Goal: Transaction & Acquisition: Book appointment/travel/reservation

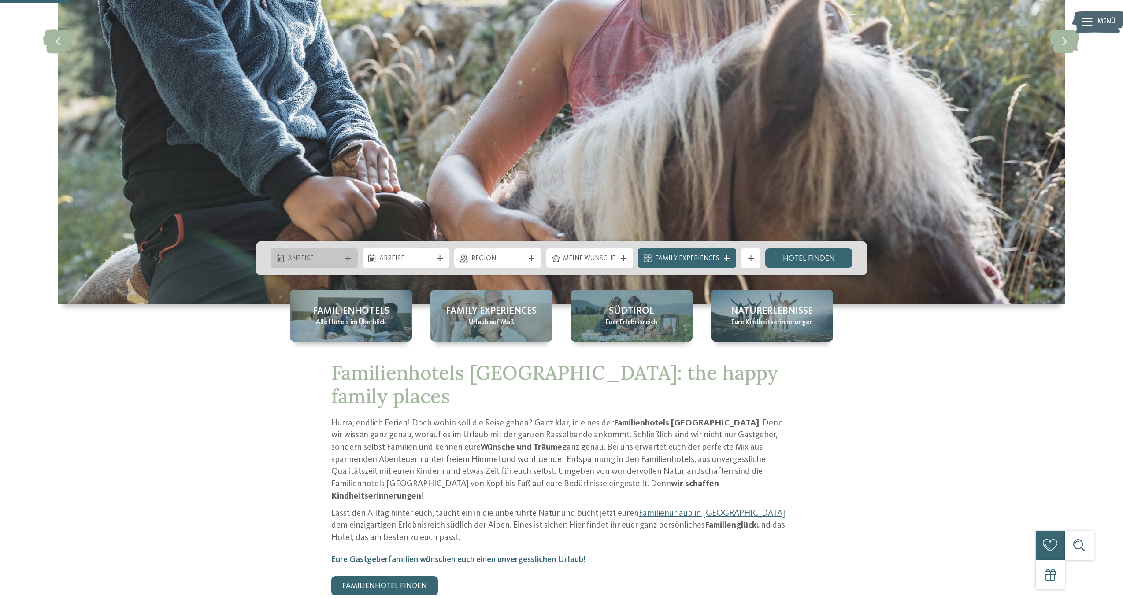
click at [336, 258] on span "Anreise" at bounding box center [314, 259] width 53 height 10
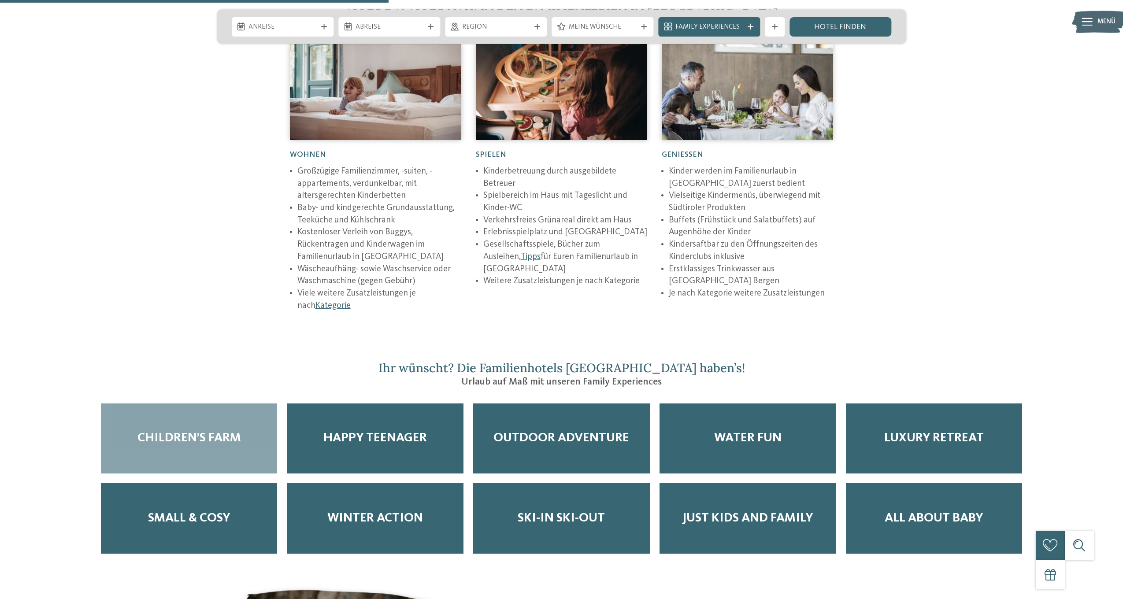
scroll to position [1644, 0]
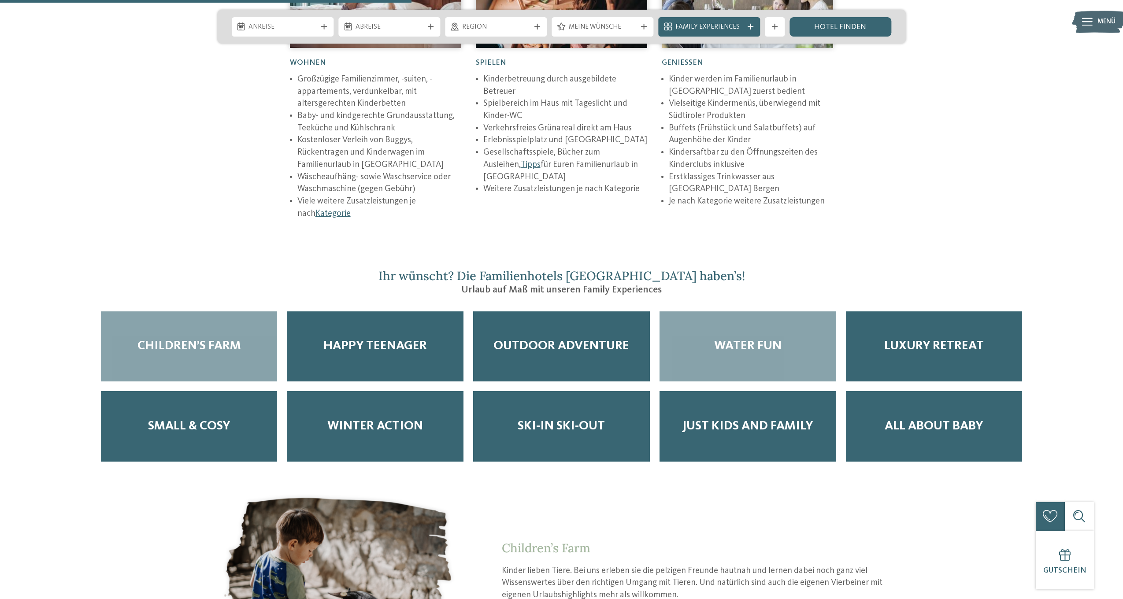
click at [758, 318] on div "Water Fun" at bounding box center [748, 347] width 177 height 71
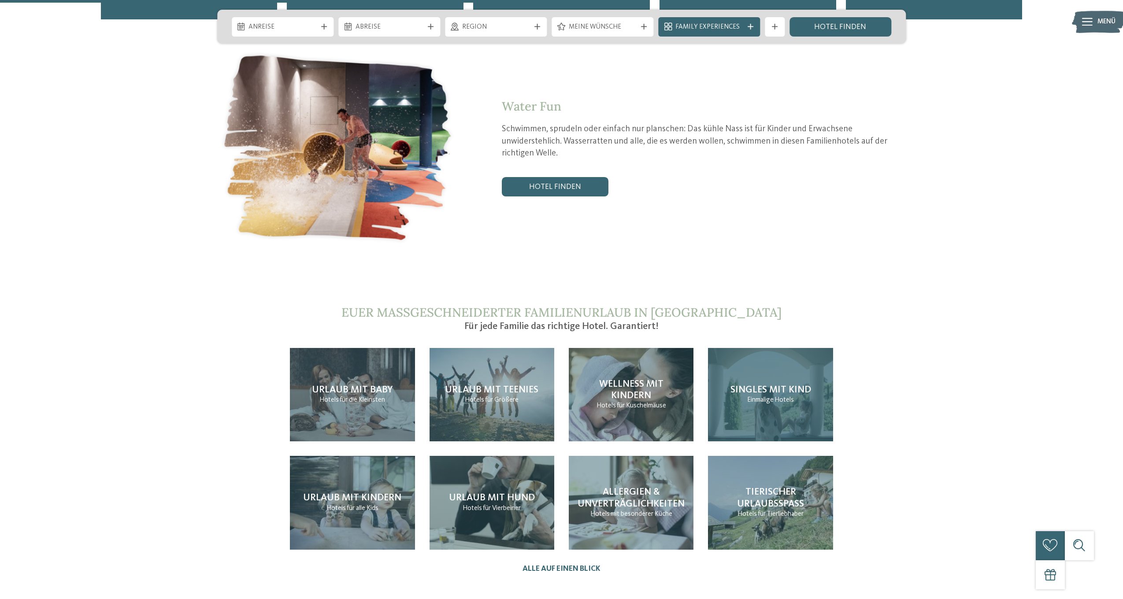
scroll to position [2085, 0]
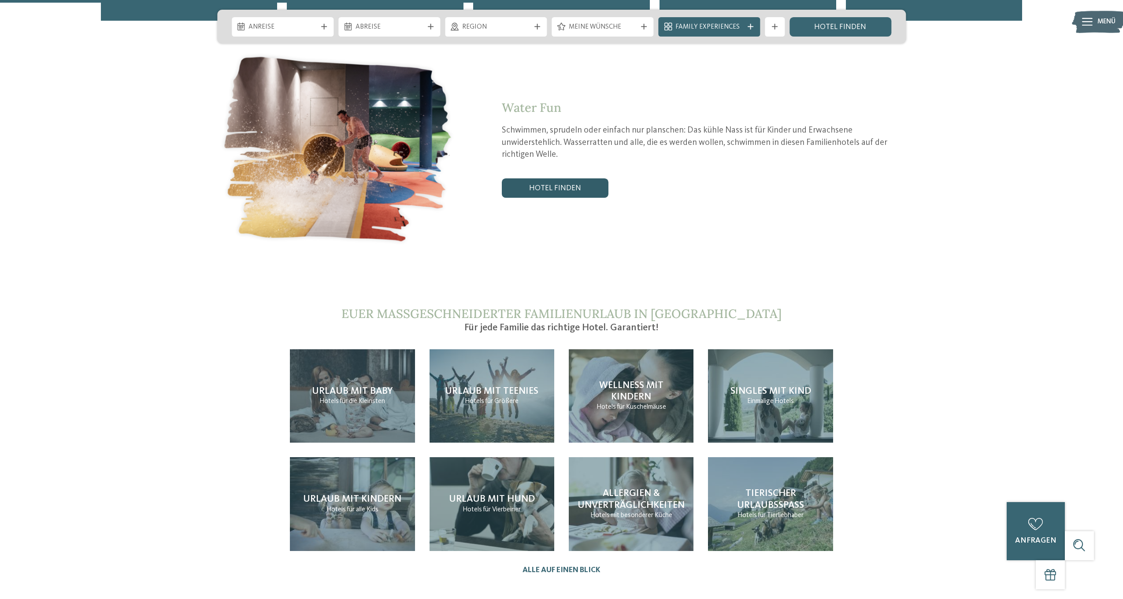
click at [546, 179] on link "Hotel finden" at bounding box center [555, 188] width 107 height 19
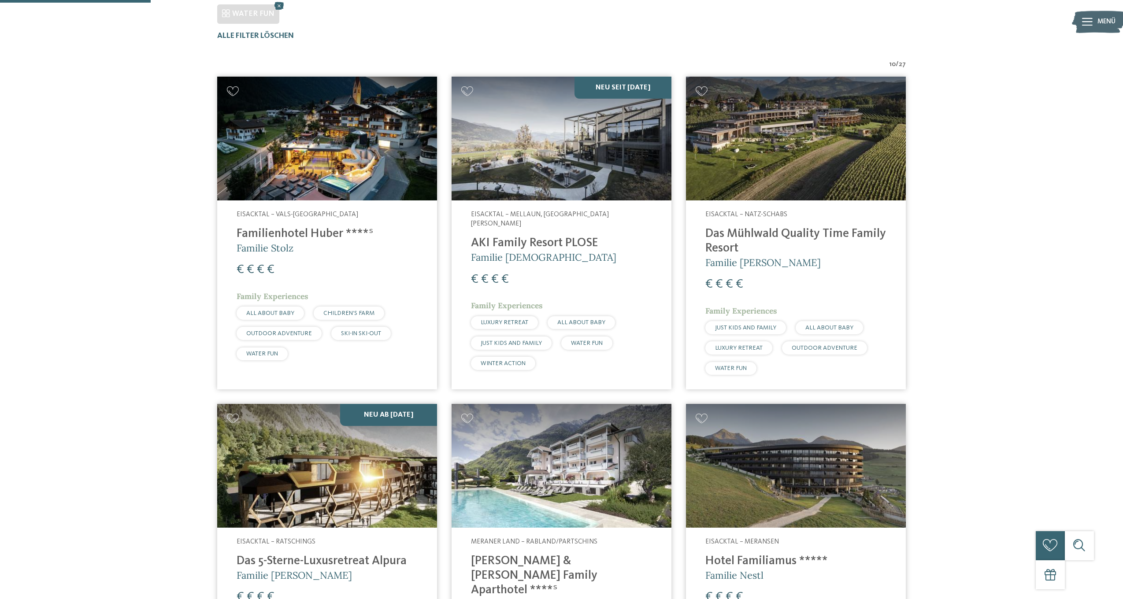
scroll to position [320, 0]
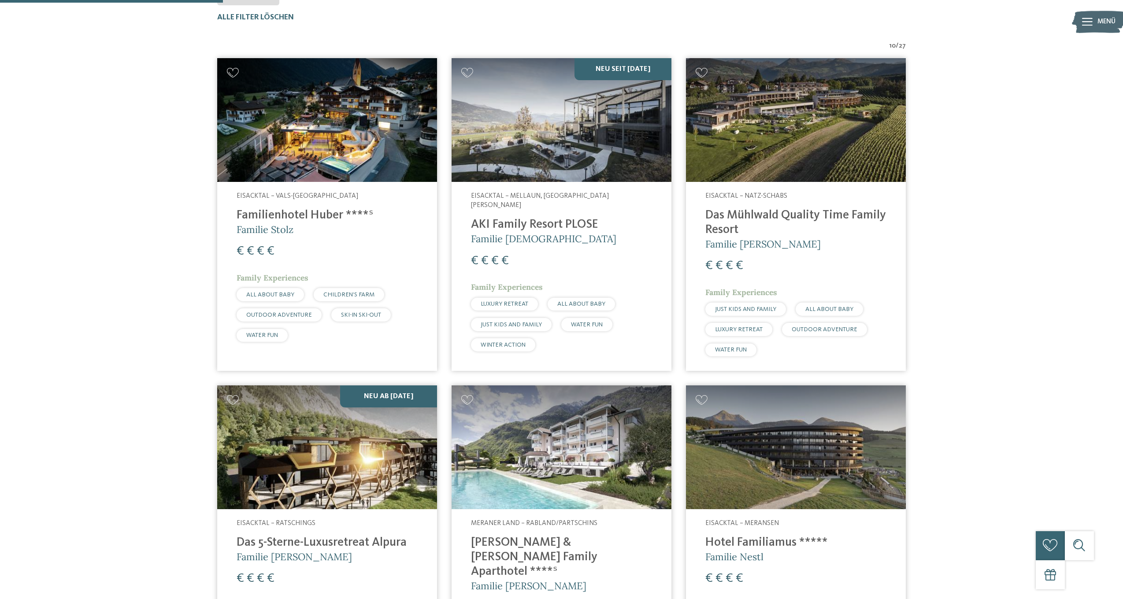
click at [810, 149] on img at bounding box center [796, 120] width 220 height 124
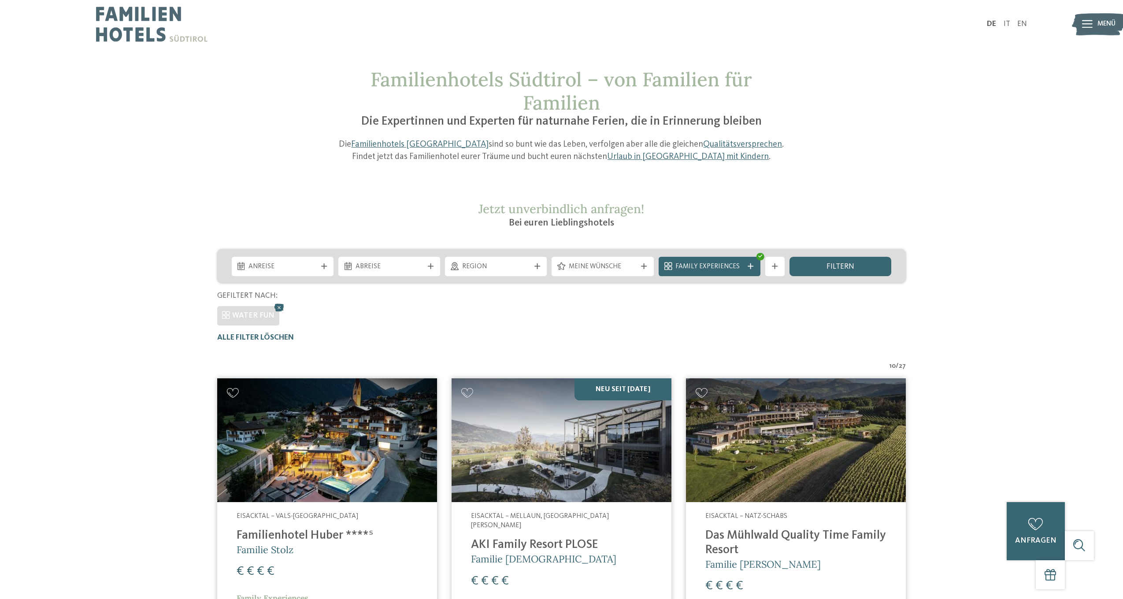
click at [744, 264] on div "Family Experiences" at bounding box center [709, 266] width 73 height 11
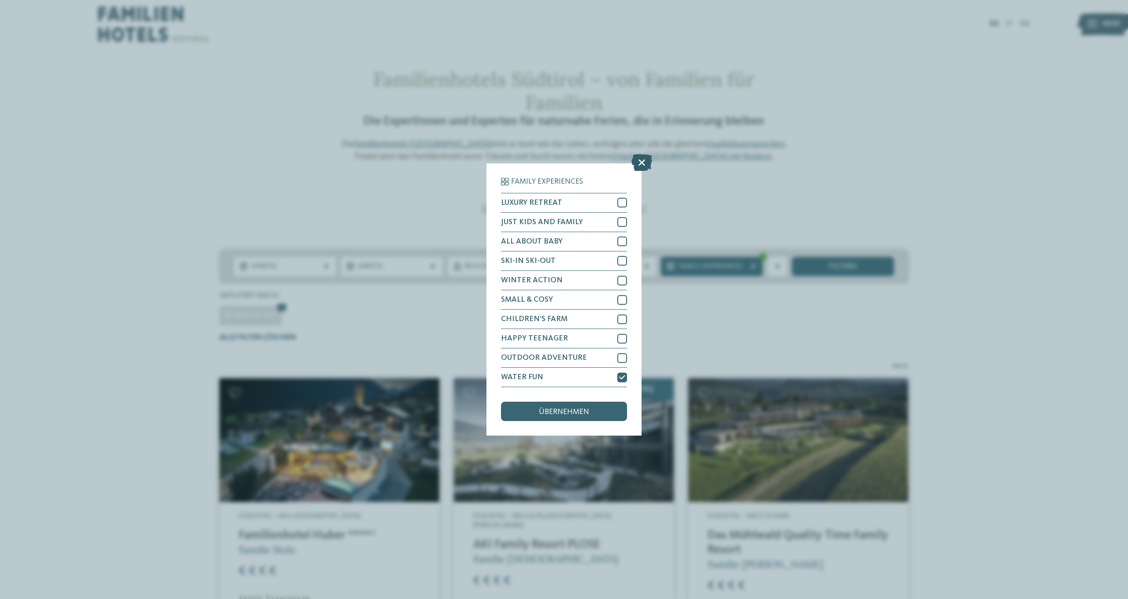
click at [639, 154] on icon at bounding box center [642, 162] width 21 height 17
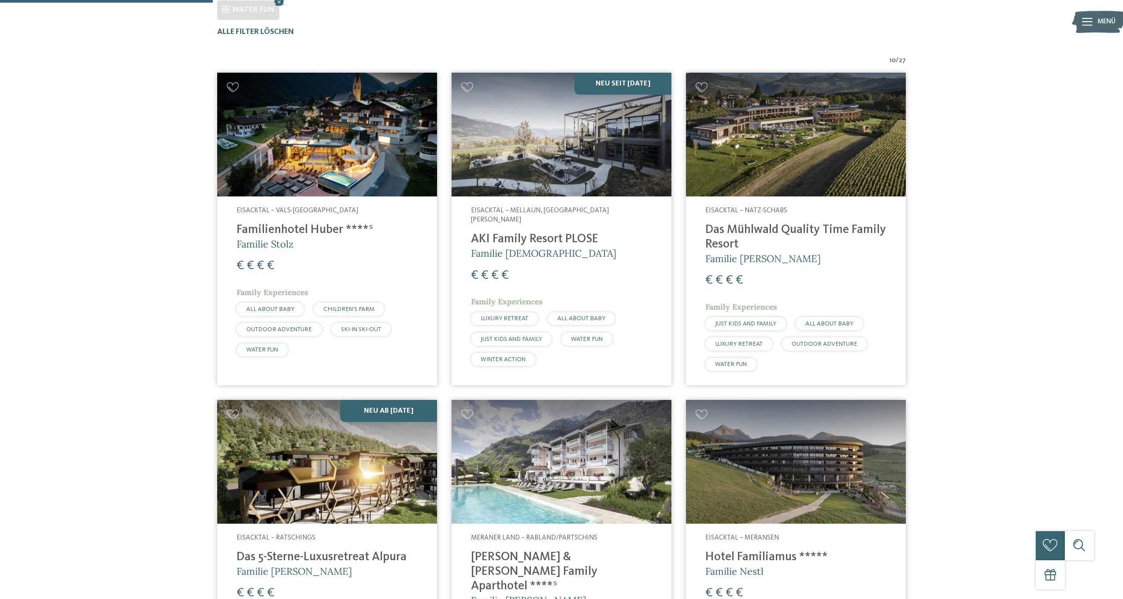
click at [595, 160] on img at bounding box center [562, 135] width 220 height 124
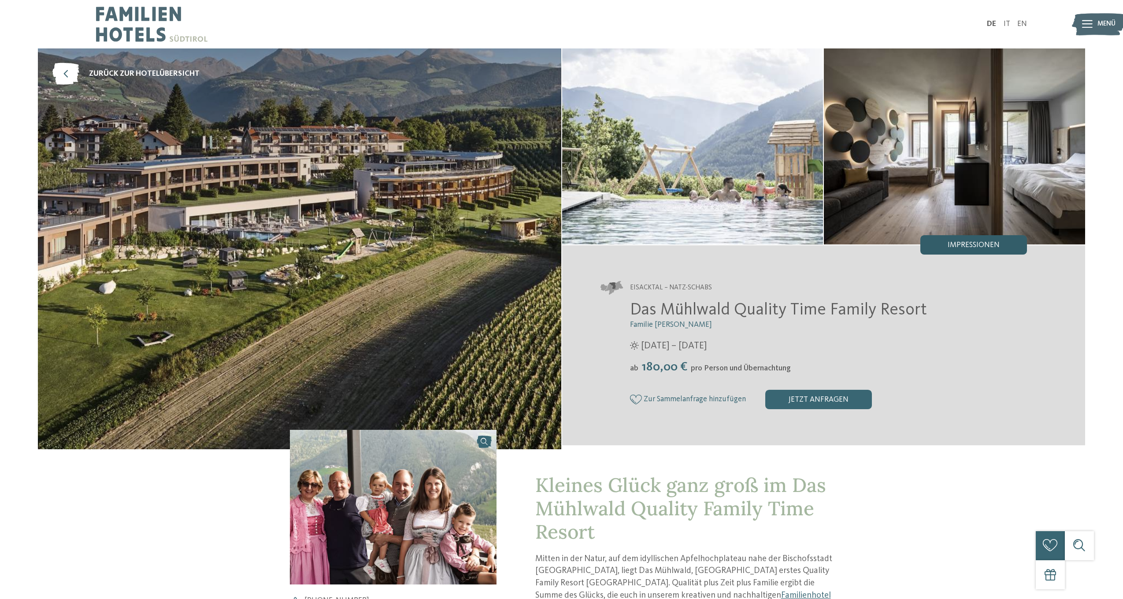
click at [978, 249] on span "Impressionen" at bounding box center [974, 246] width 52 height 8
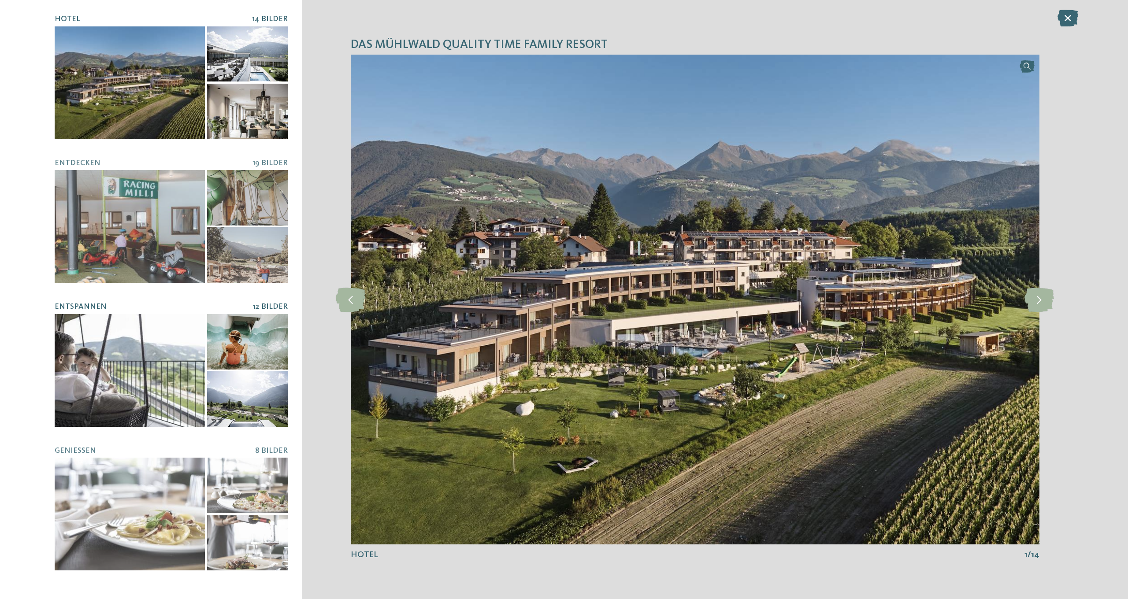
click at [252, 344] on div at bounding box center [247, 342] width 81 height 56
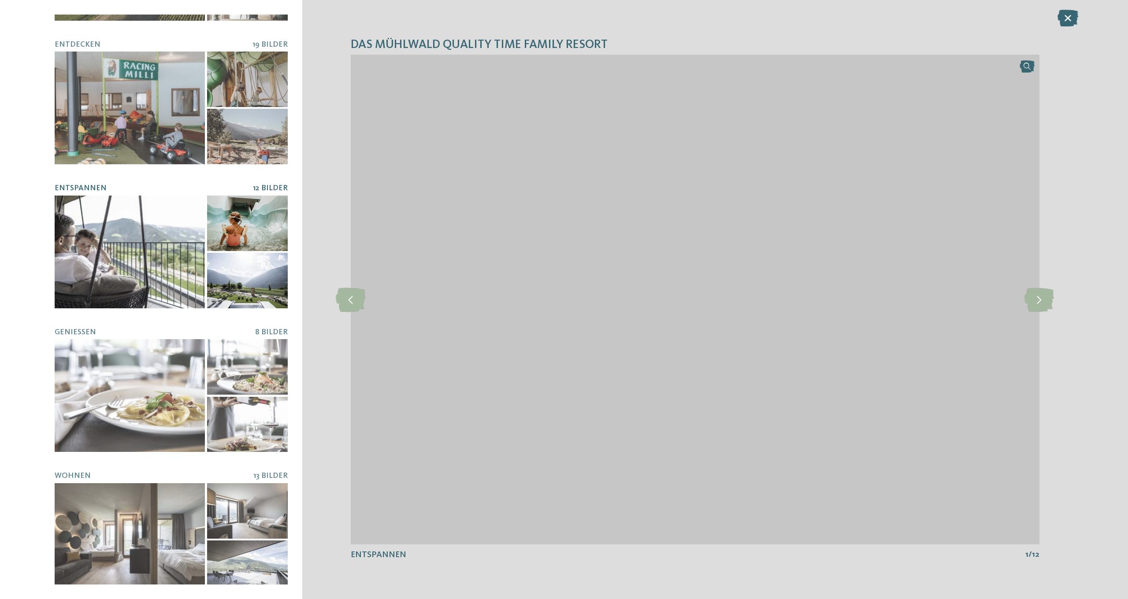
scroll to position [118, 0]
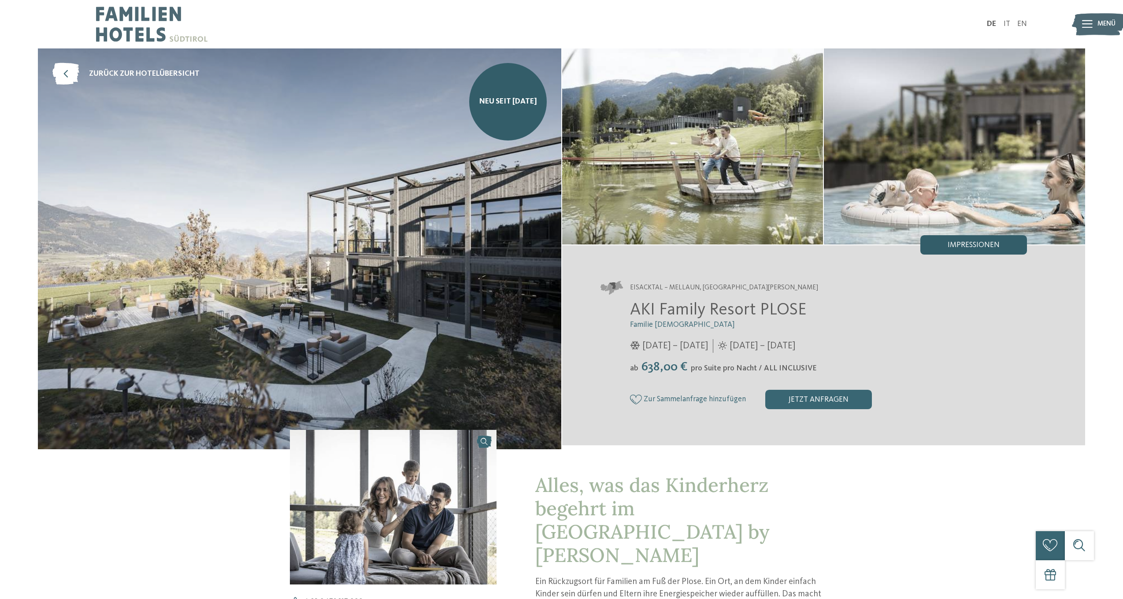
click at [967, 248] on span "Impressionen" at bounding box center [974, 246] width 52 height 8
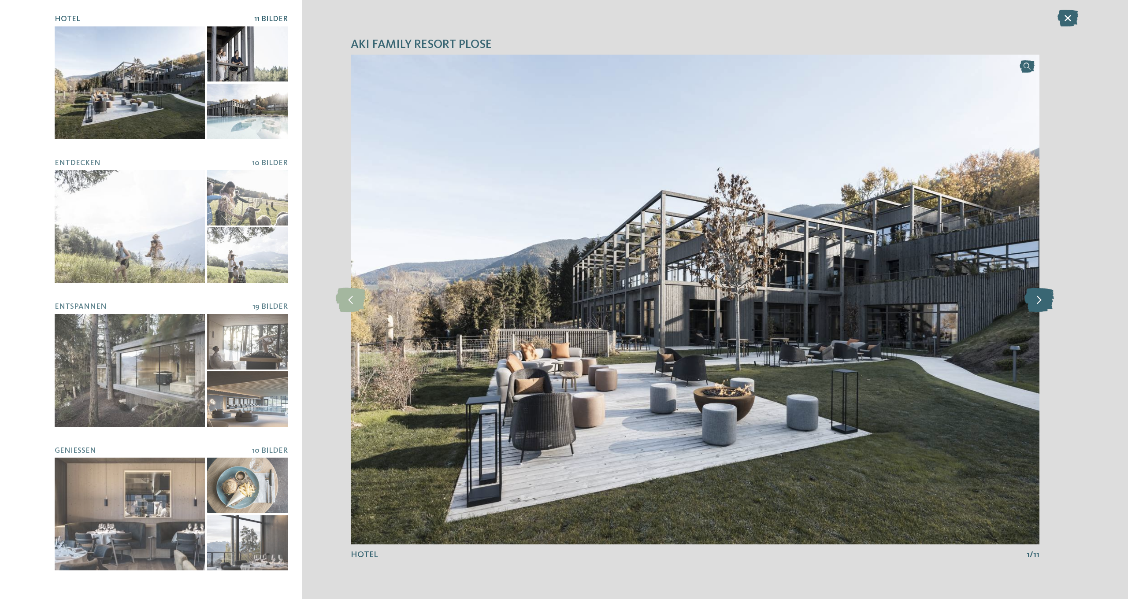
click at [1046, 304] on icon at bounding box center [1040, 299] width 30 height 24
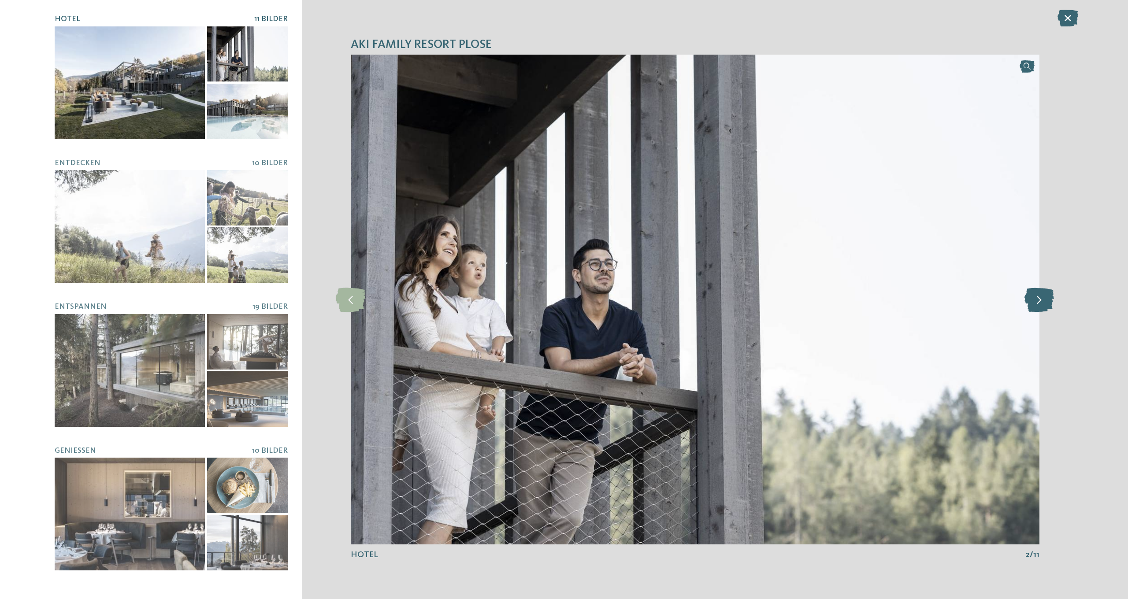
click at [1043, 303] on icon at bounding box center [1040, 299] width 30 height 24
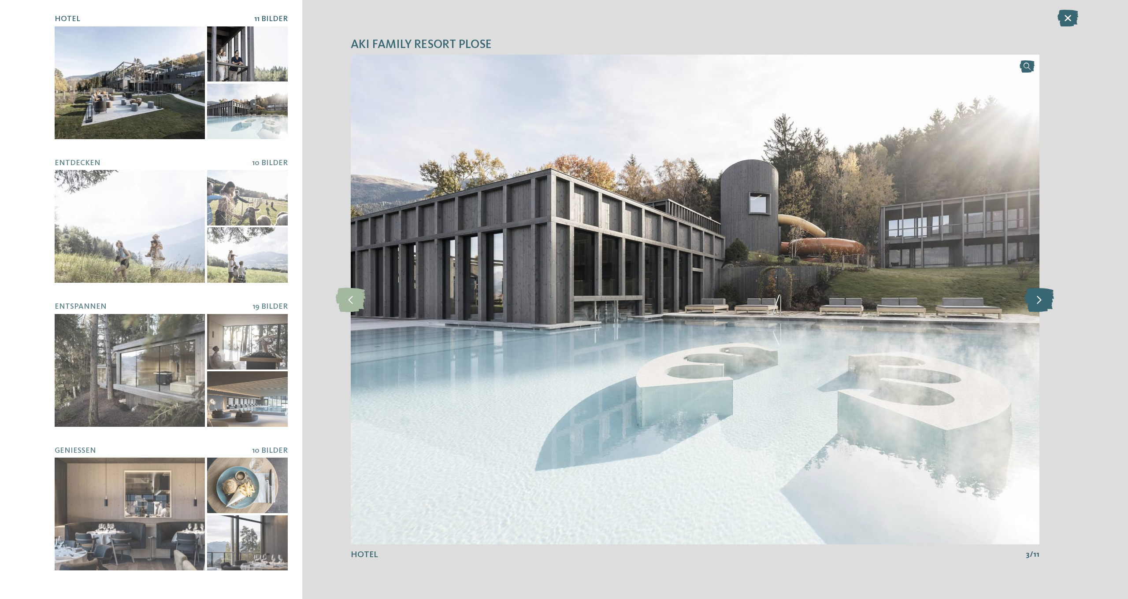
click at [1043, 303] on icon at bounding box center [1040, 299] width 30 height 24
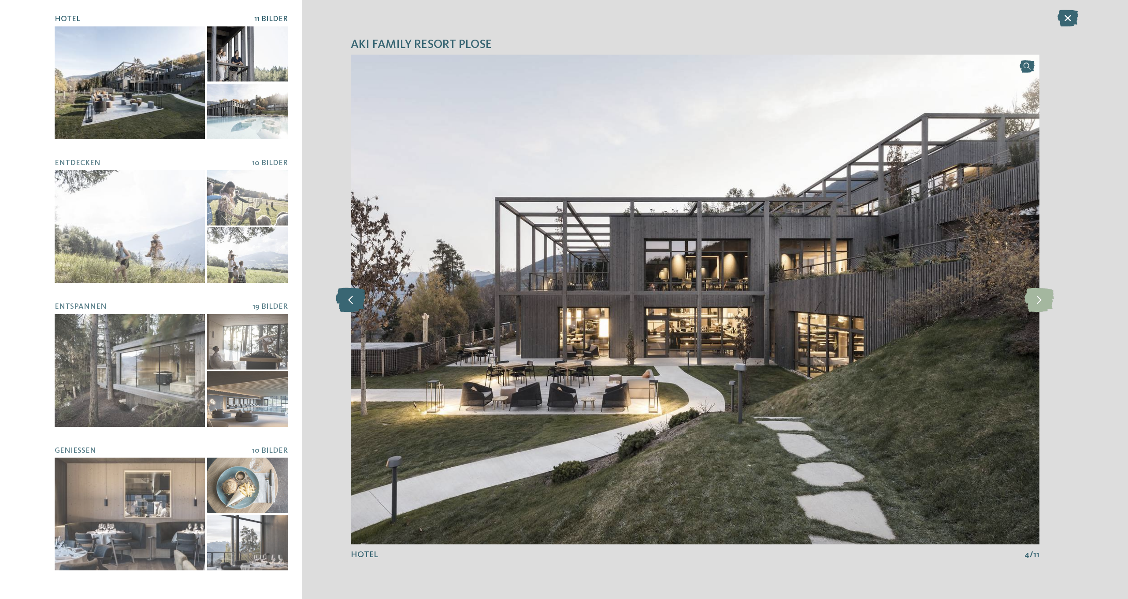
click at [346, 298] on icon at bounding box center [351, 299] width 30 height 24
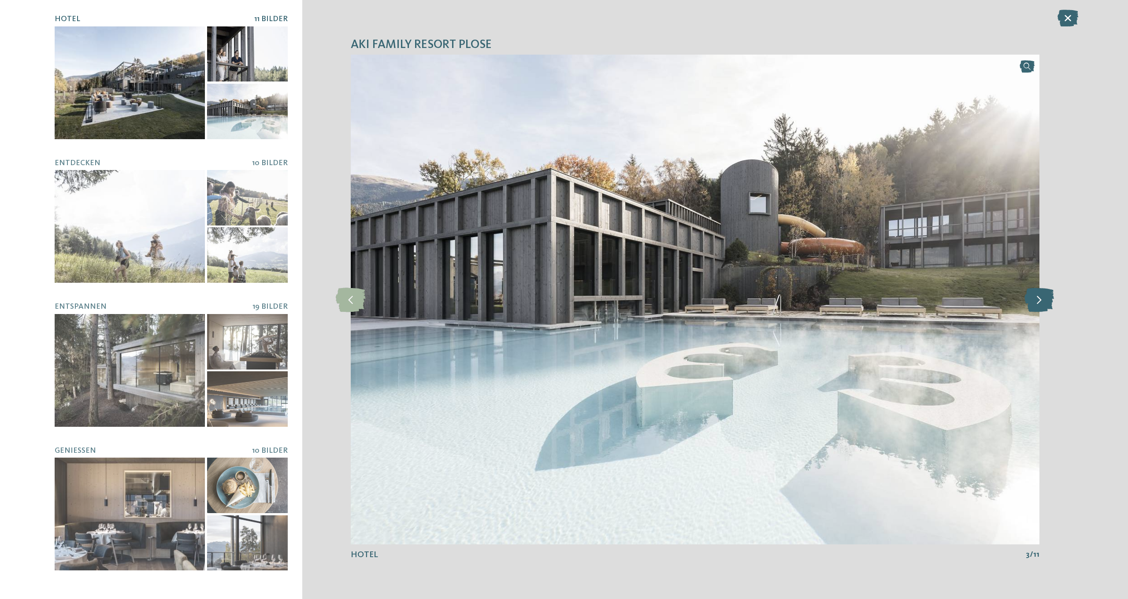
click at [1038, 301] on icon at bounding box center [1040, 299] width 30 height 24
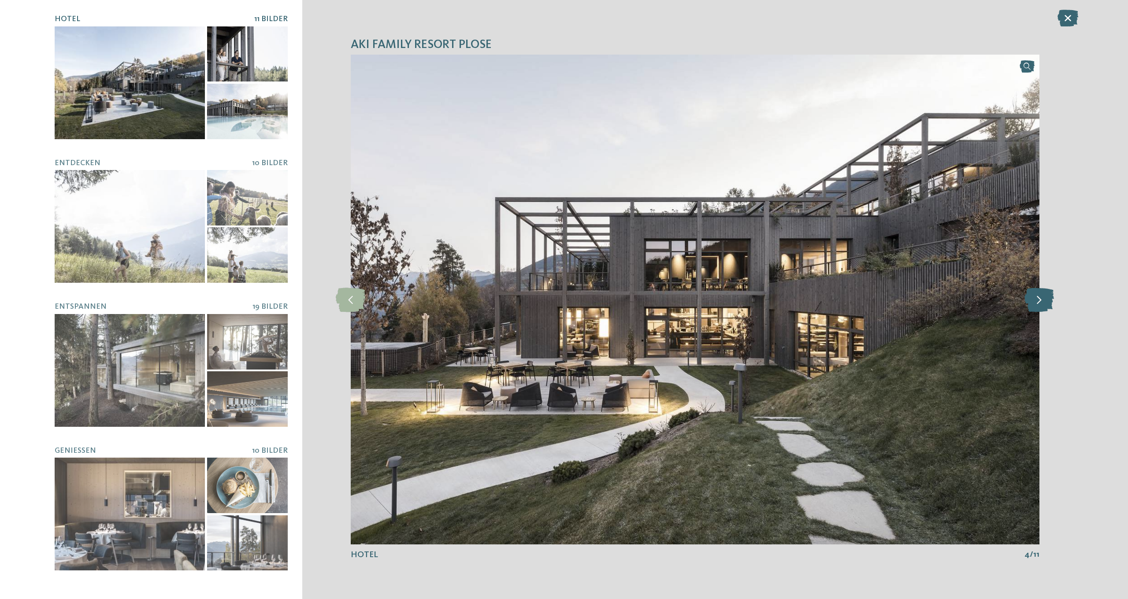
click at [1038, 301] on icon at bounding box center [1040, 299] width 30 height 24
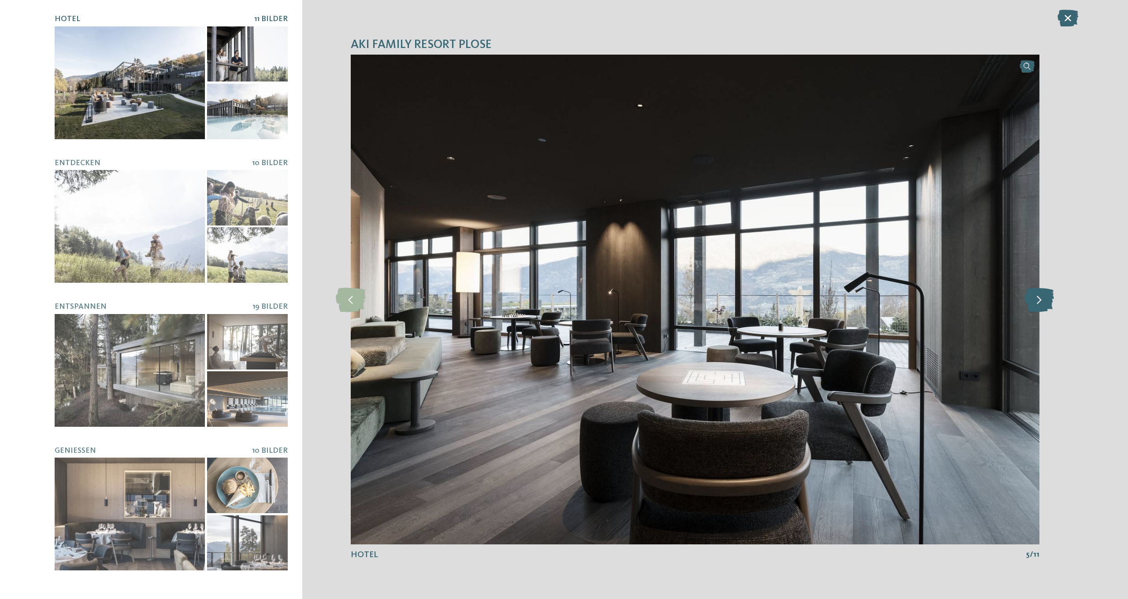
click at [1038, 301] on icon at bounding box center [1040, 299] width 30 height 24
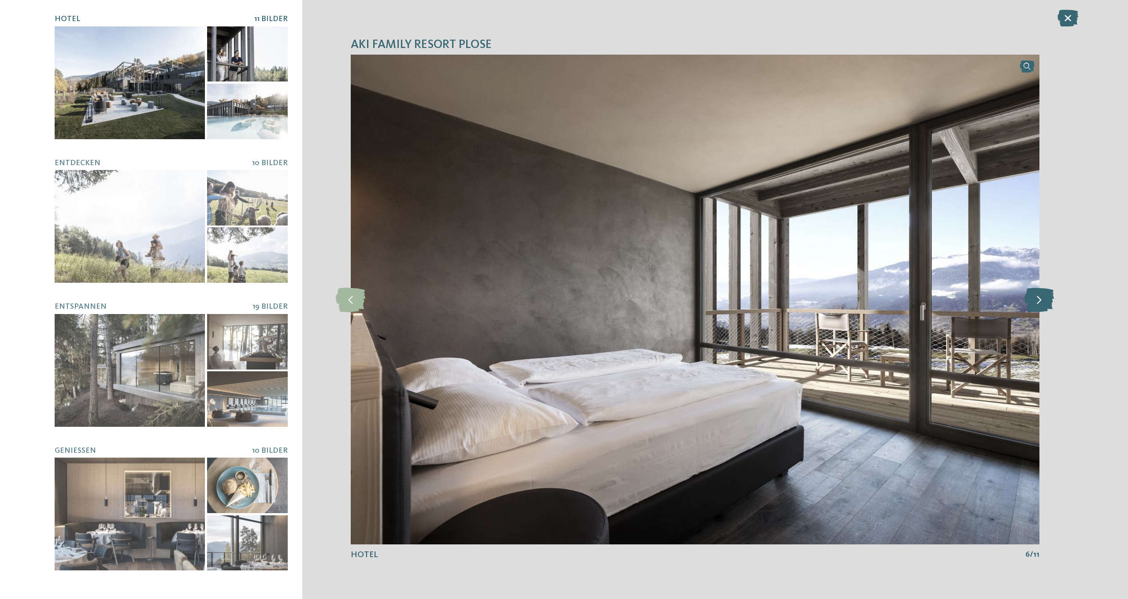
click at [1038, 301] on icon at bounding box center [1040, 299] width 30 height 24
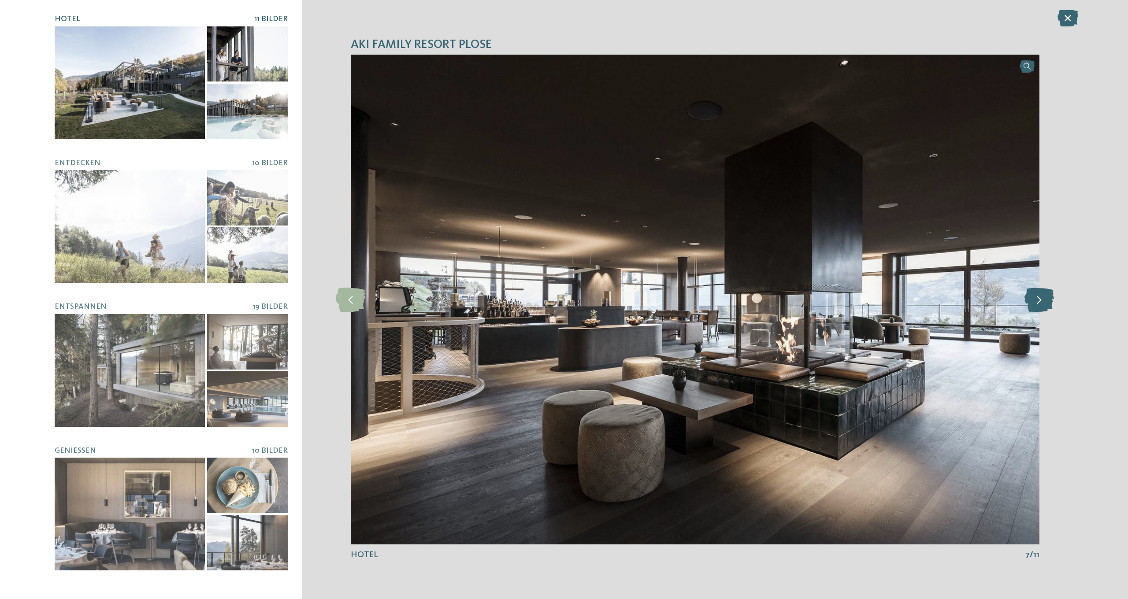
click at [1038, 301] on icon at bounding box center [1040, 299] width 30 height 24
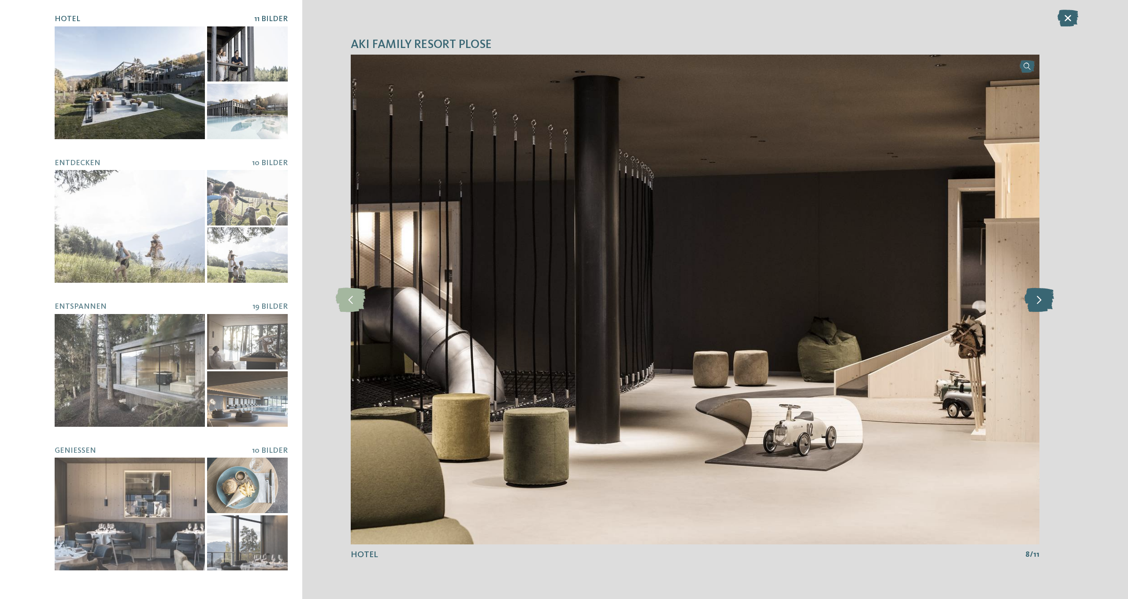
click at [1038, 301] on icon at bounding box center [1040, 299] width 30 height 24
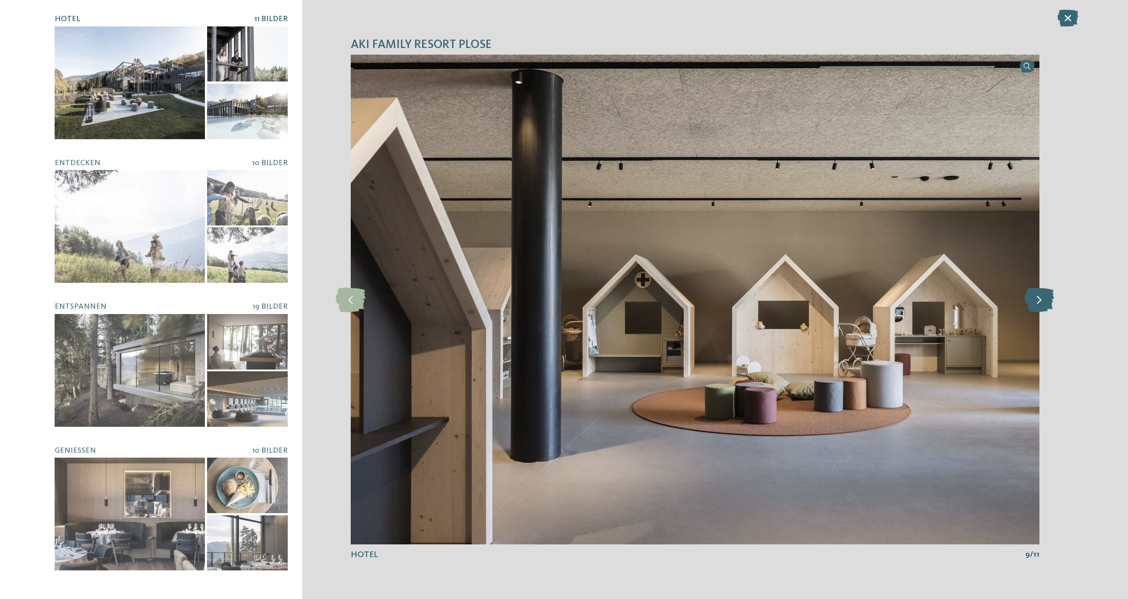
click at [1038, 301] on icon at bounding box center [1040, 299] width 30 height 24
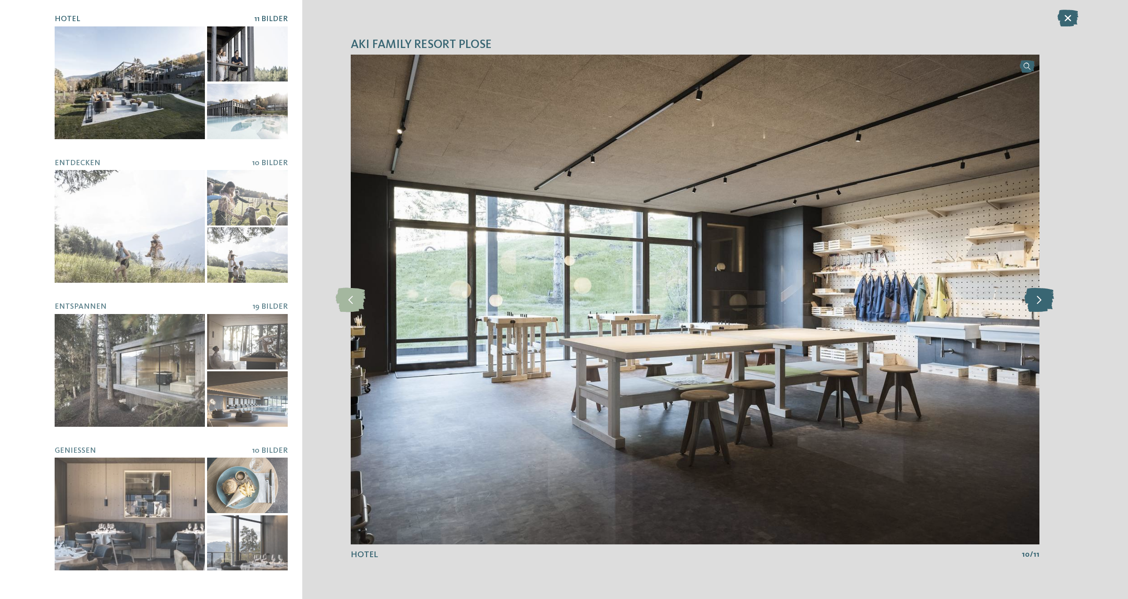
click at [1038, 301] on icon at bounding box center [1040, 299] width 30 height 24
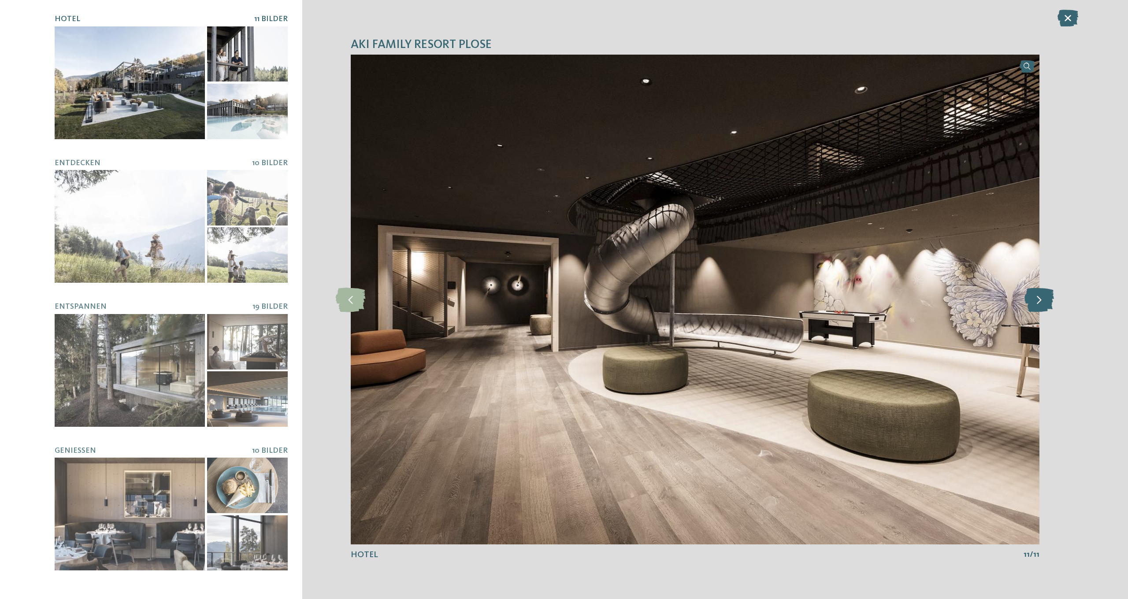
click at [1038, 301] on icon at bounding box center [1040, 299] width 30 height 24
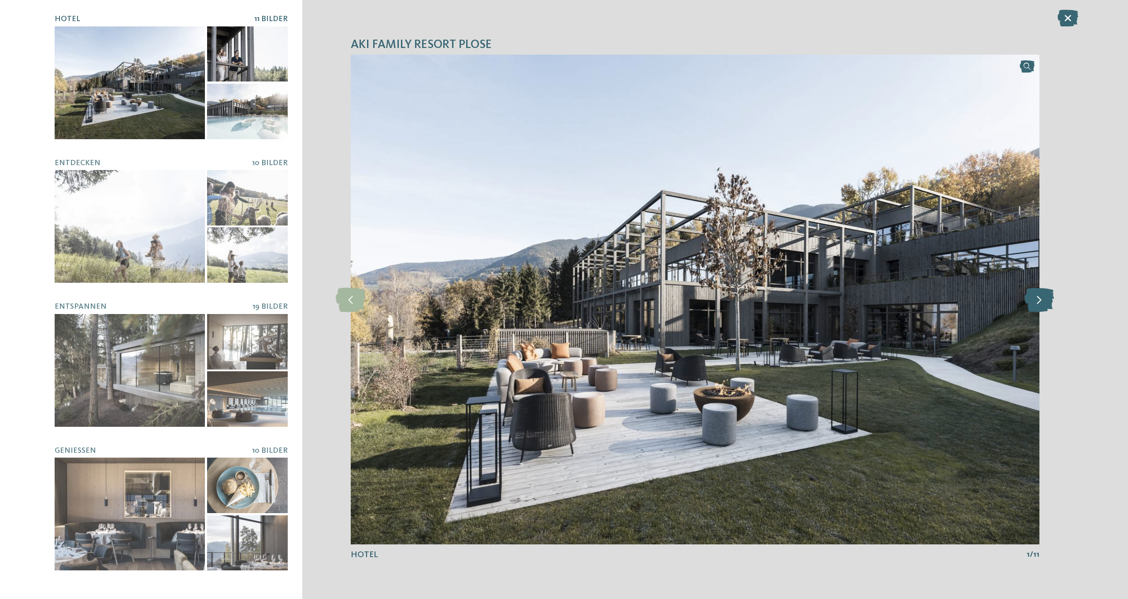
click at [1038, 301] on icon at bounding box center [1040, 299] width 30 height 24
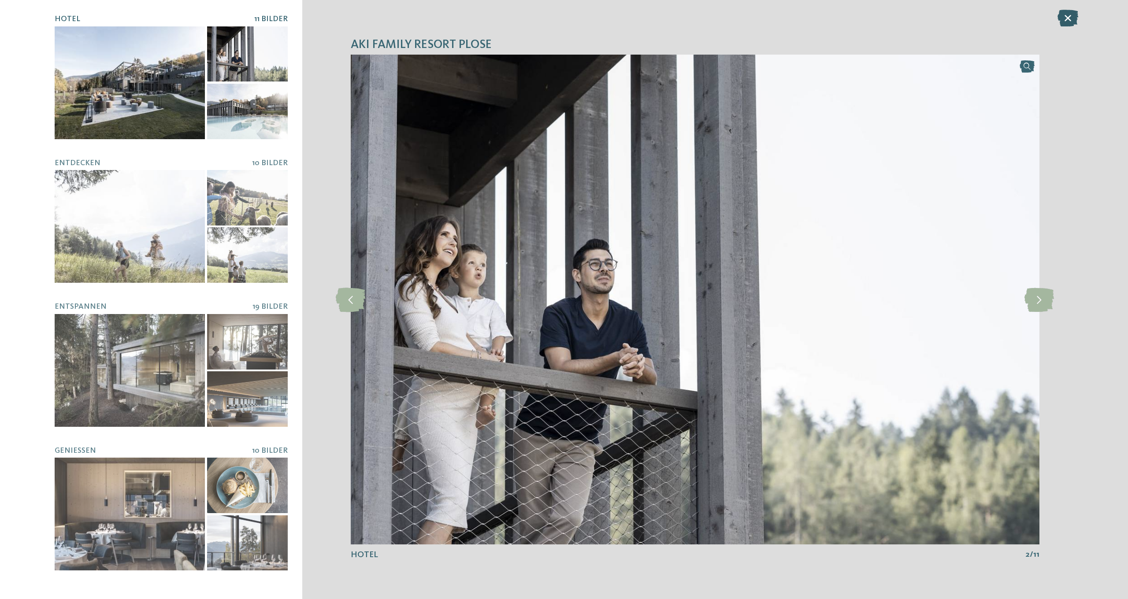
click at [1066, 20] on icon at bounding box center [1068, 18] width 21 height 17
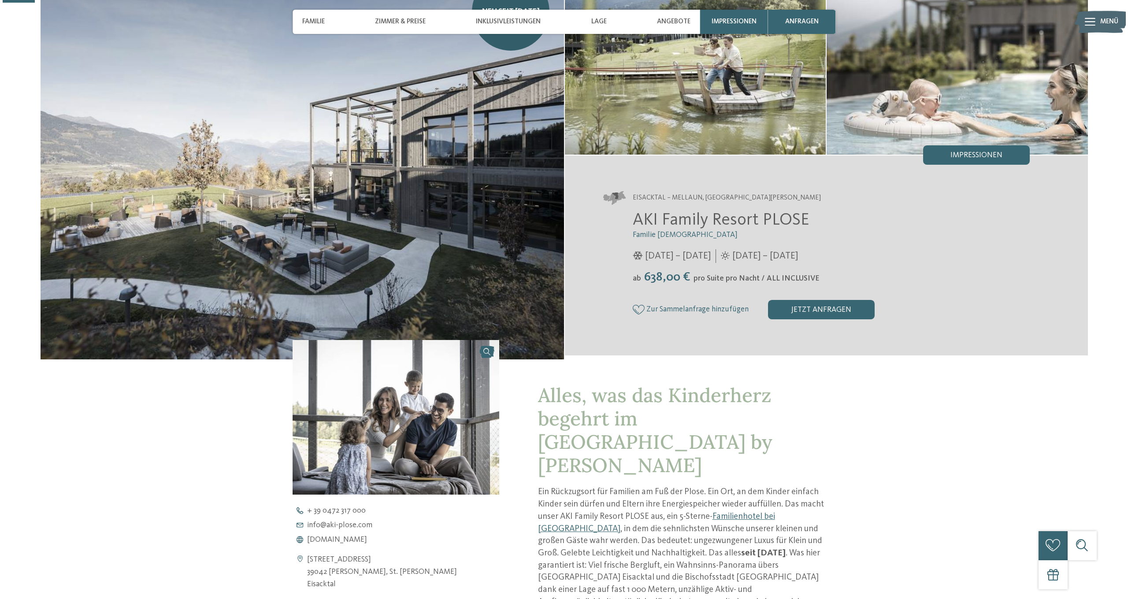
scroll to position [91, 0]
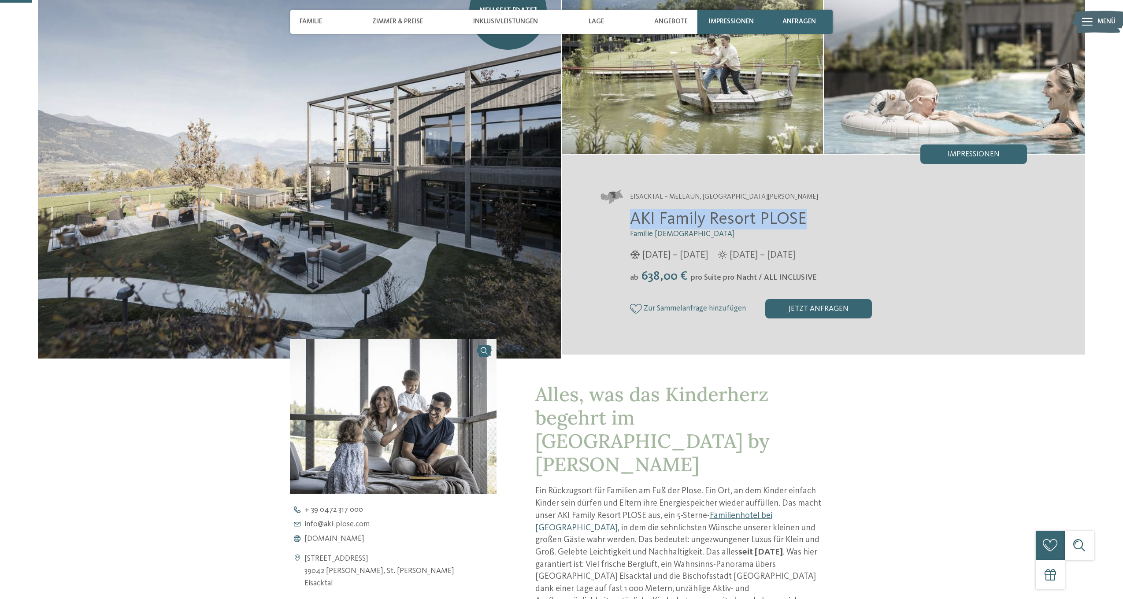
drag, startPoint x: 632, startPoint y: 218, endPoint x: 814, endPoint y: 219, distance: 181.6
click at [814, 219] on h2 "AKI Family Resort PLOSE" at bounding box center [829, 219] width 398 height 20
copy span "AKI Family Resort PLOSE"
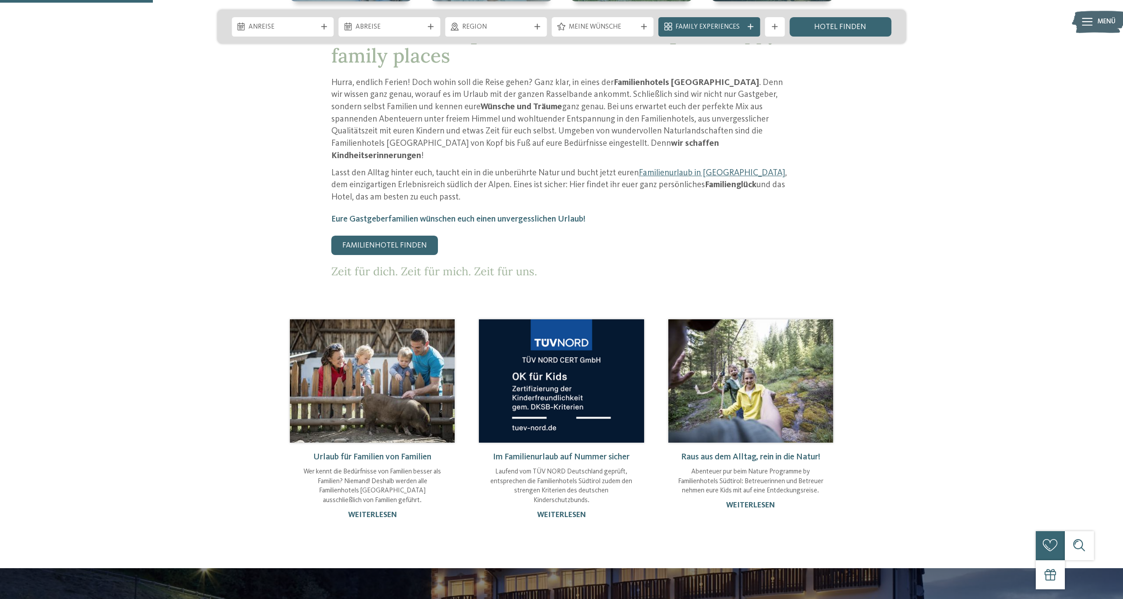
scroll to position [613, 0]
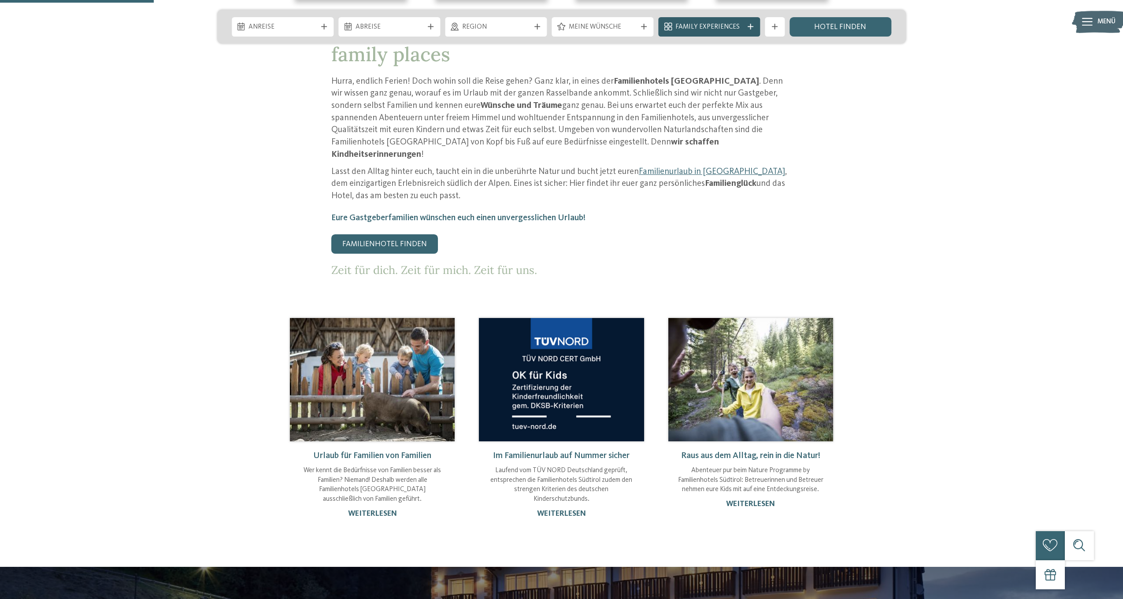
click at [721, 24] on span "Family Experiences" at bounding box center [710, 27] width 68 height 10
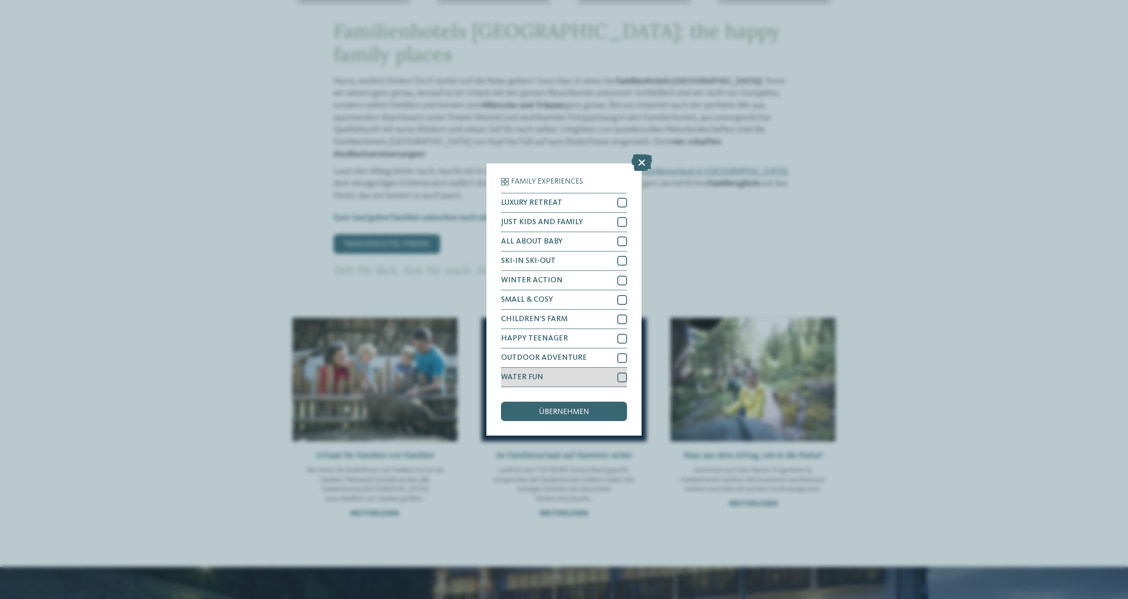
click at [595, 368] on div "WATER FUN" at bounding box center [564, 377] width 126 height 19
click at [584, 409] on span "übernehmen" at bounding box center [564, 413] width 50 height 8
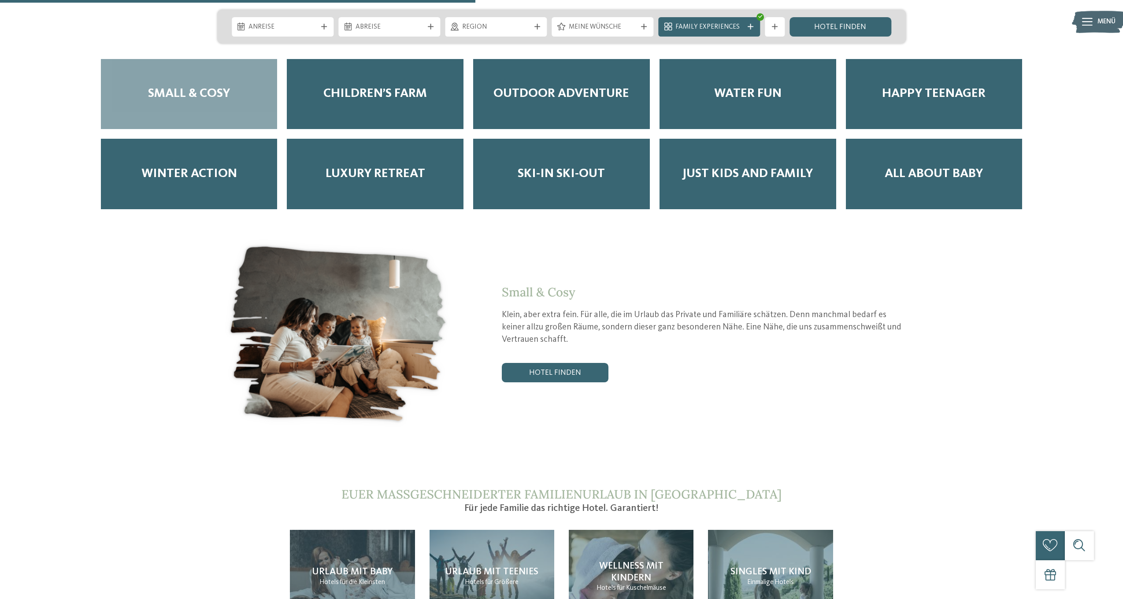
scroll to position [1895, 0]
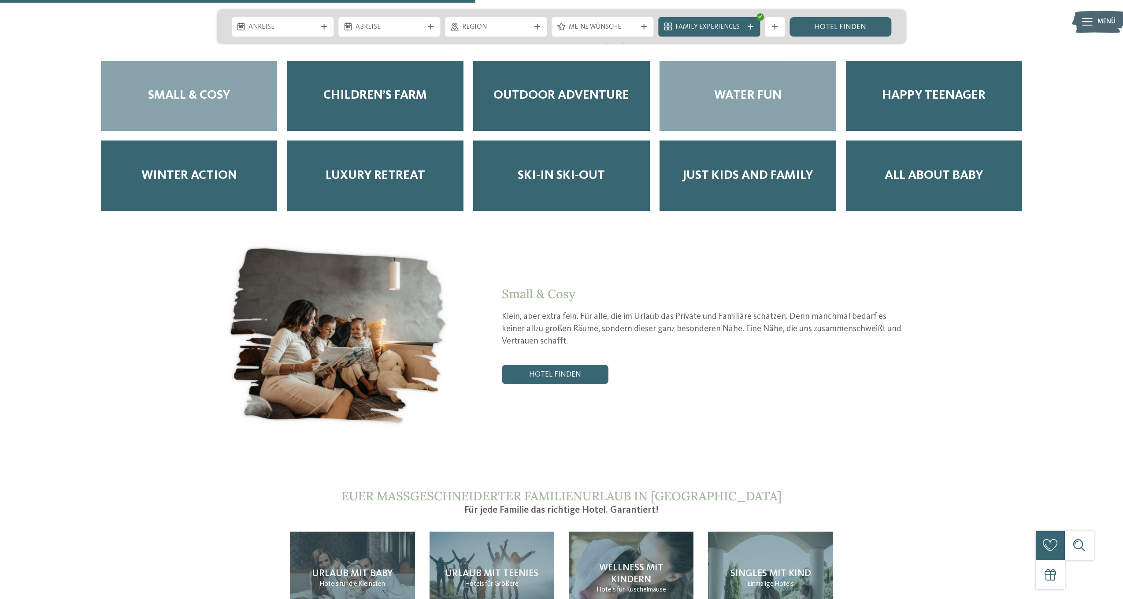
click at [768, 79] on div "Water Fun" at bounding box center [748, 96] width 177 height 71
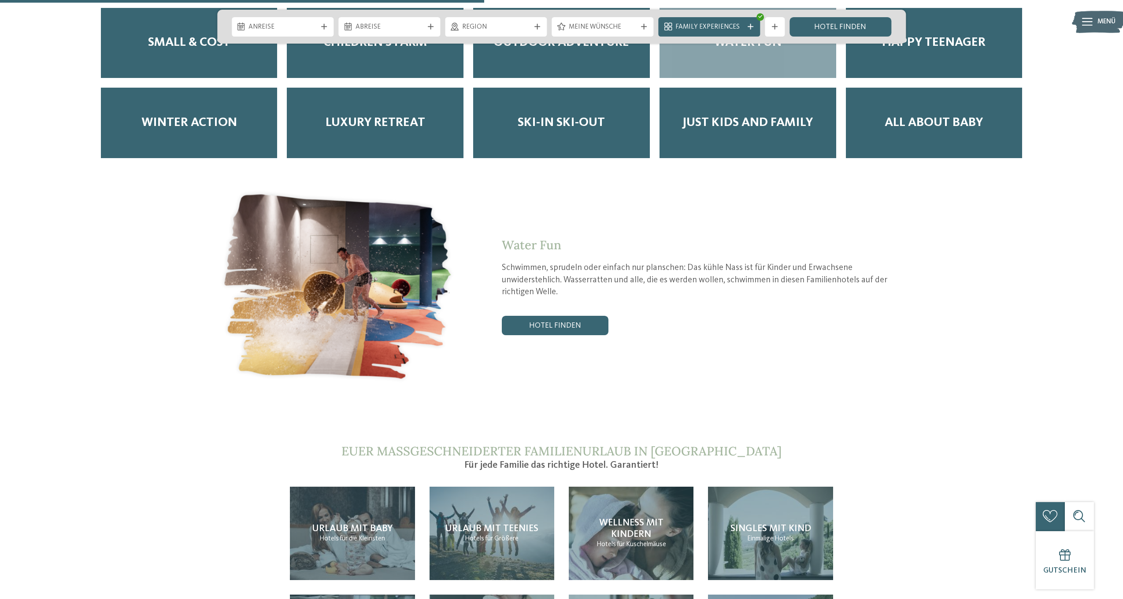
scroll to position [1954, 0]
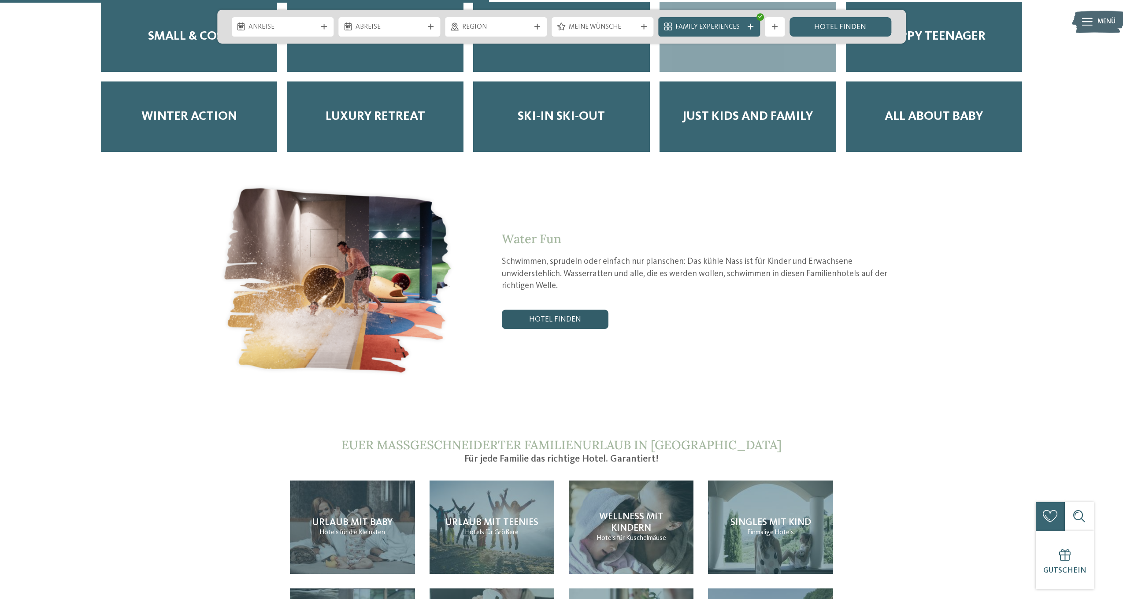
click at [578, 310] on link "Hotel finden" at bounding box center [555, 319] width 107 height 19
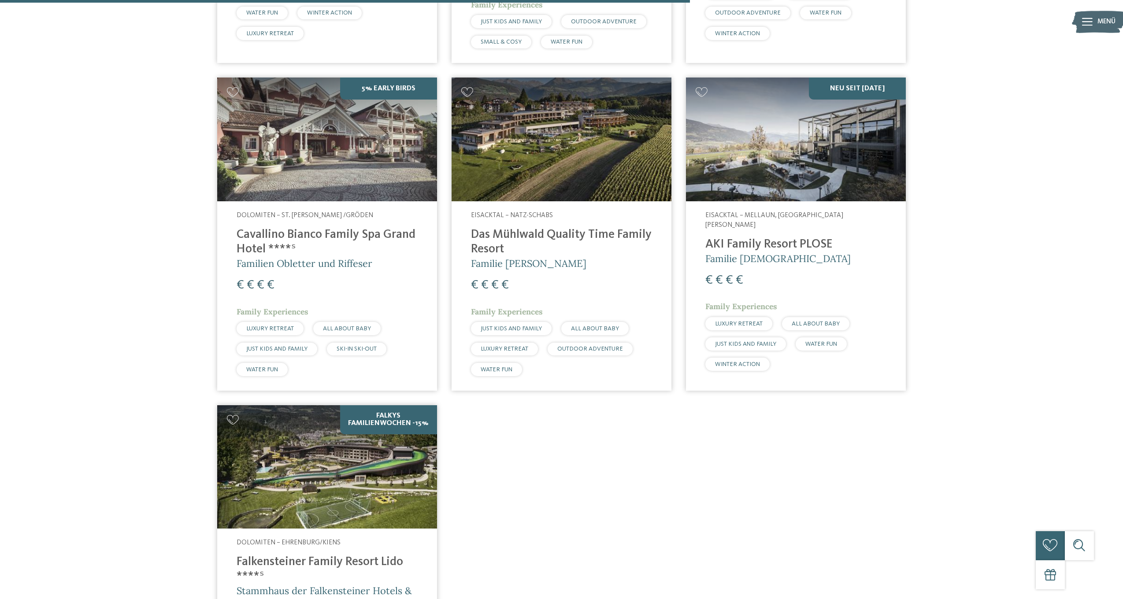
scroll to position [1009, 0]
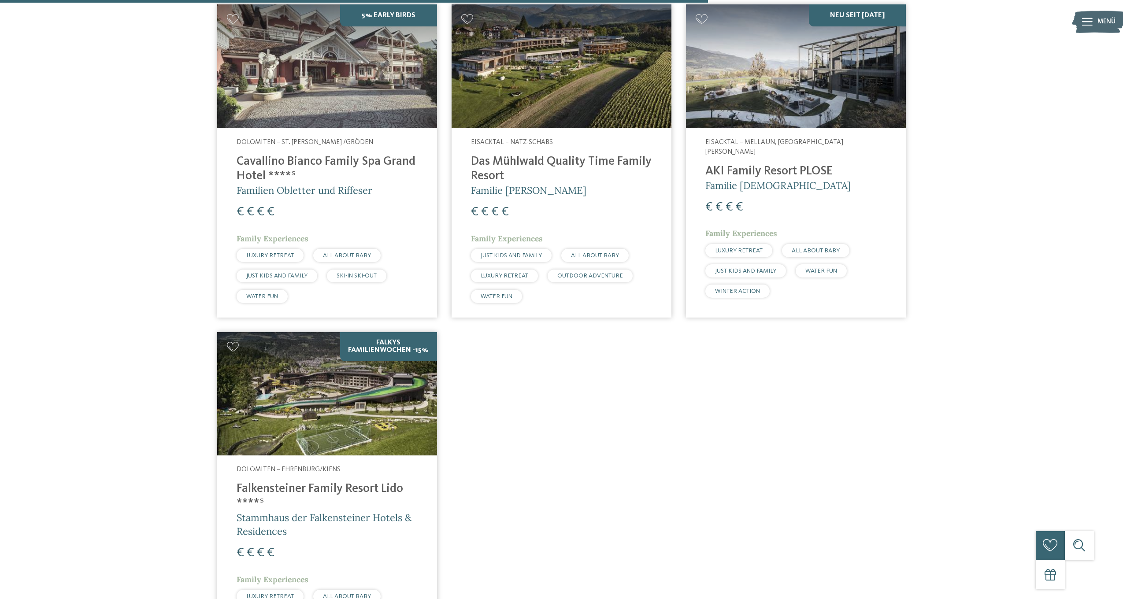
click at [329, 332] on img at bounding box center [327, 394] width 220 height 124
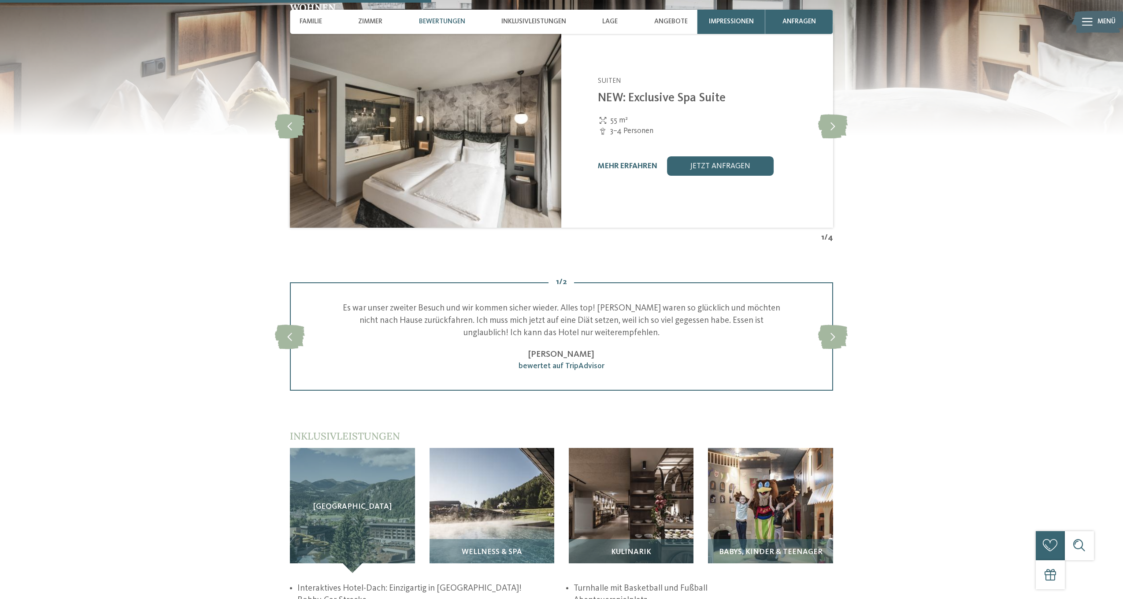
scroll to position [1490, 0]
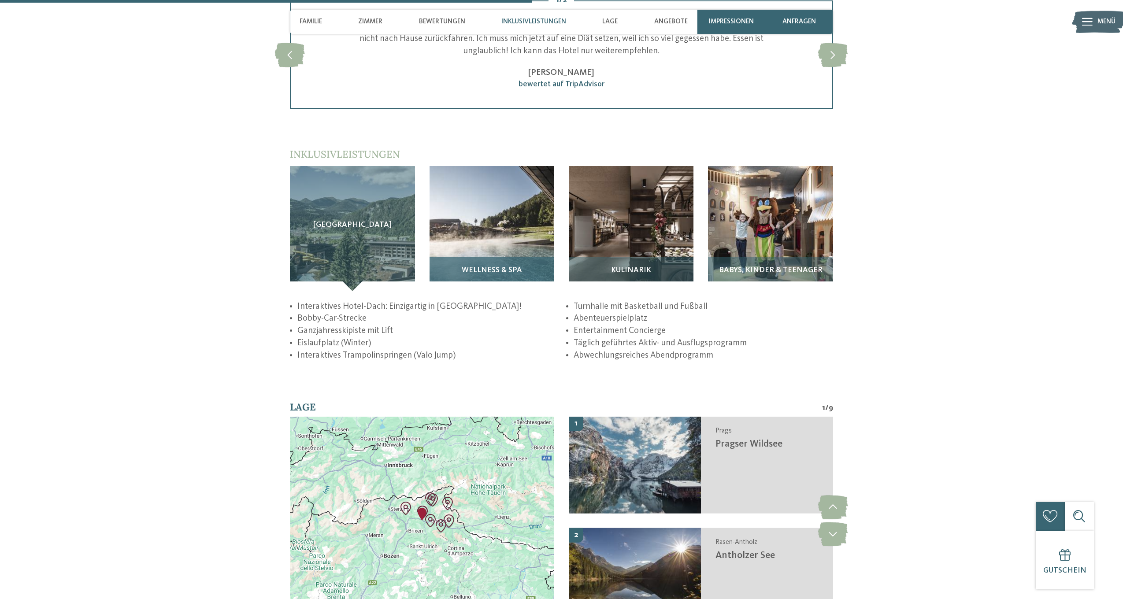
click at [502, 275] on span "Wellness & SPA" at bounding box center [492, 270] width 60 height 8
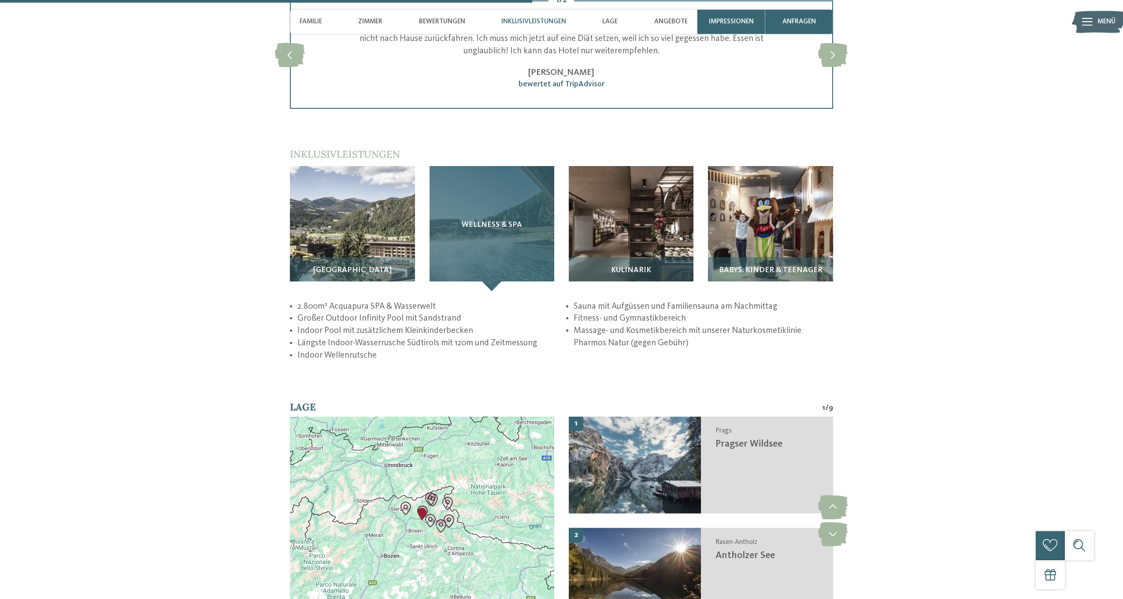
click at [473, 229] on span "Wellness & SPA" at bounding box center [492, 225] width 60 height 8
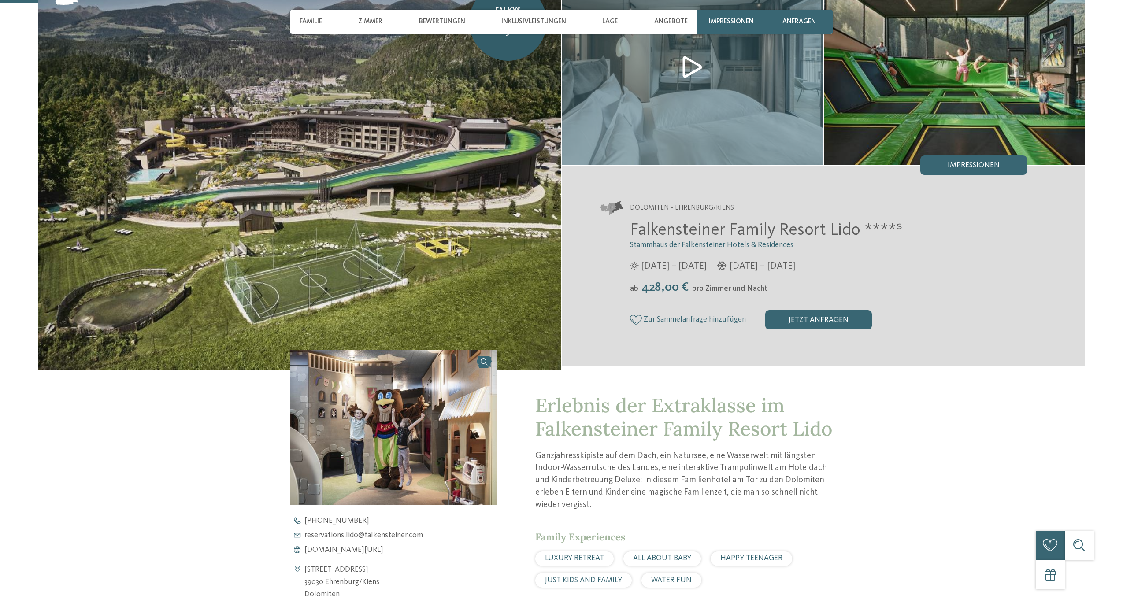
scroll to position [139, 0]
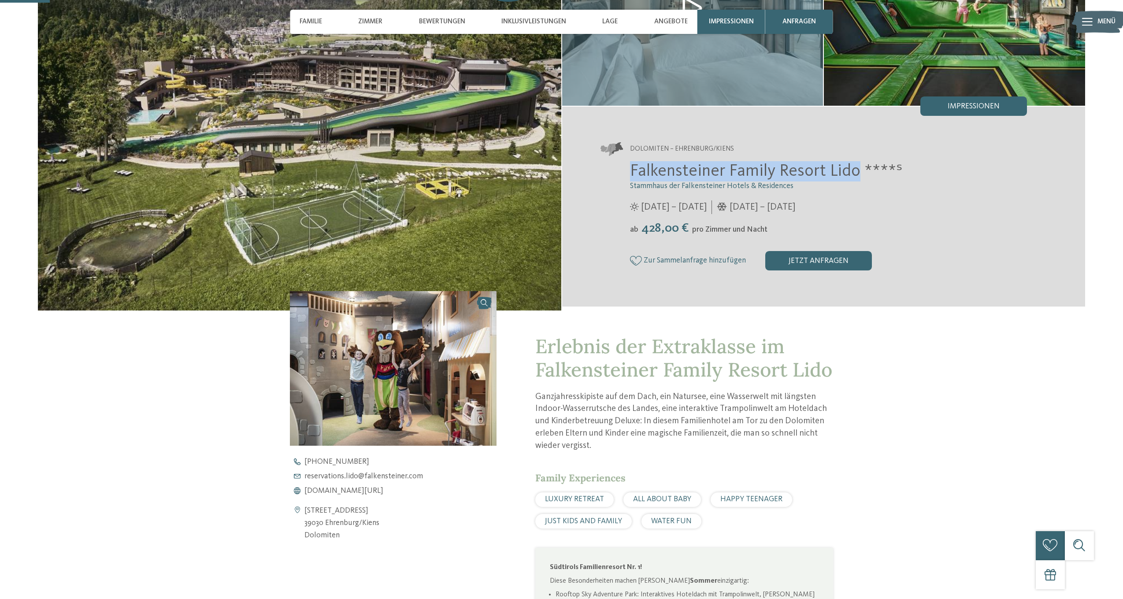
drag, startPoint x: 632, startPoint y: 171, endPoint x: 853, endPoint y: 167, distance: 221.3
click at [853, 167] on span "Falkensteiner Family Resort Lido ****ˢ" at bounding box center [766, 171] width 273 height 17
copy span "Falkensteiner Family Resort Lido"
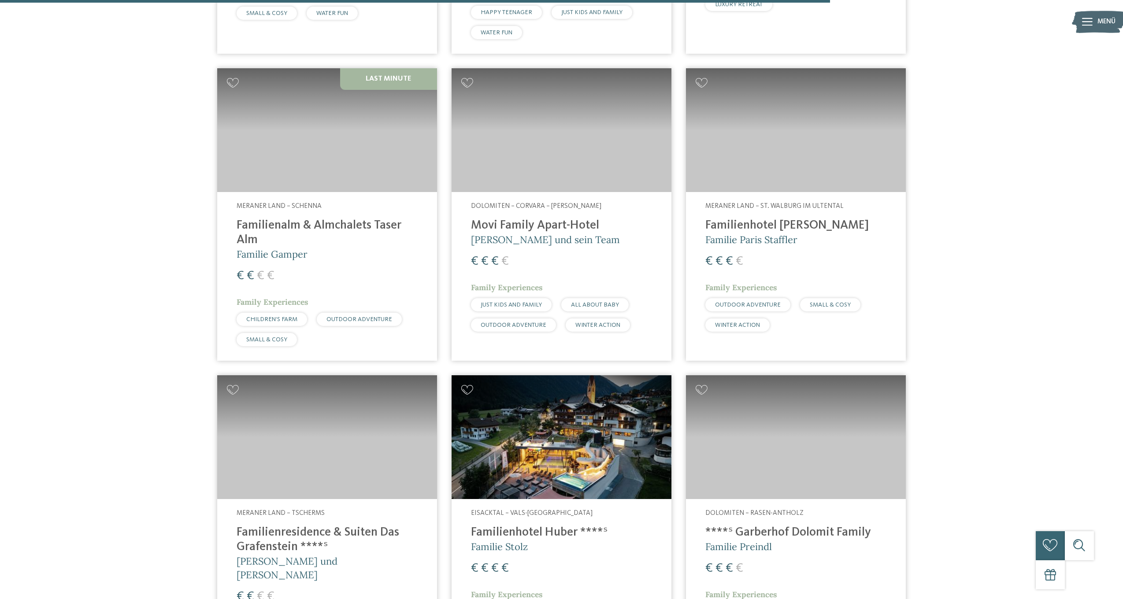
scroll to position [2312, 0]
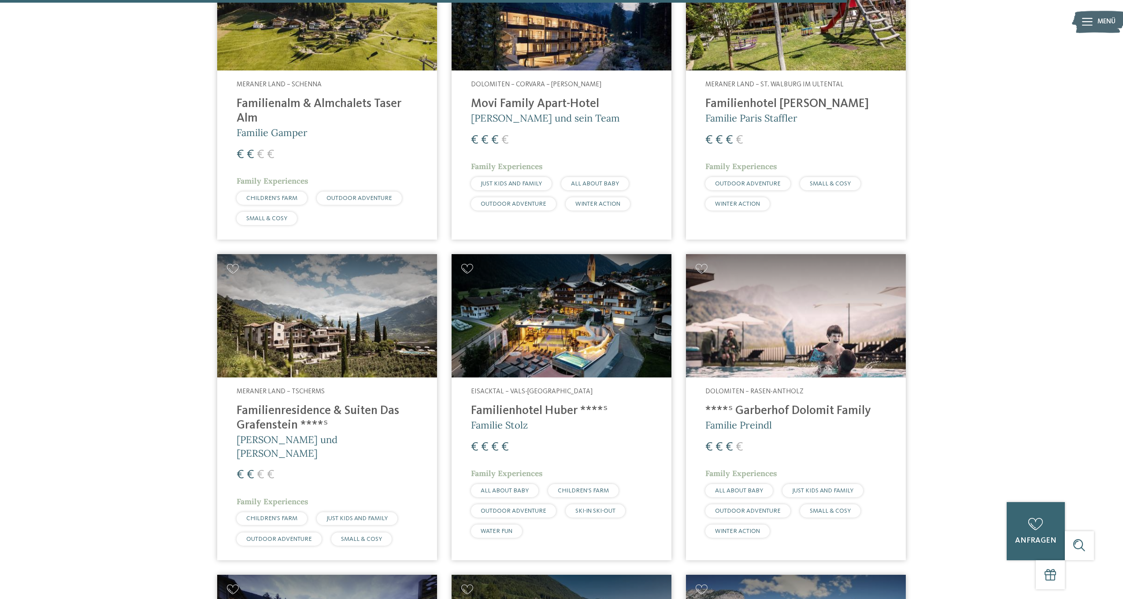
click at [577, 254] on img at bounding box center [562, 316] width 220 height 124
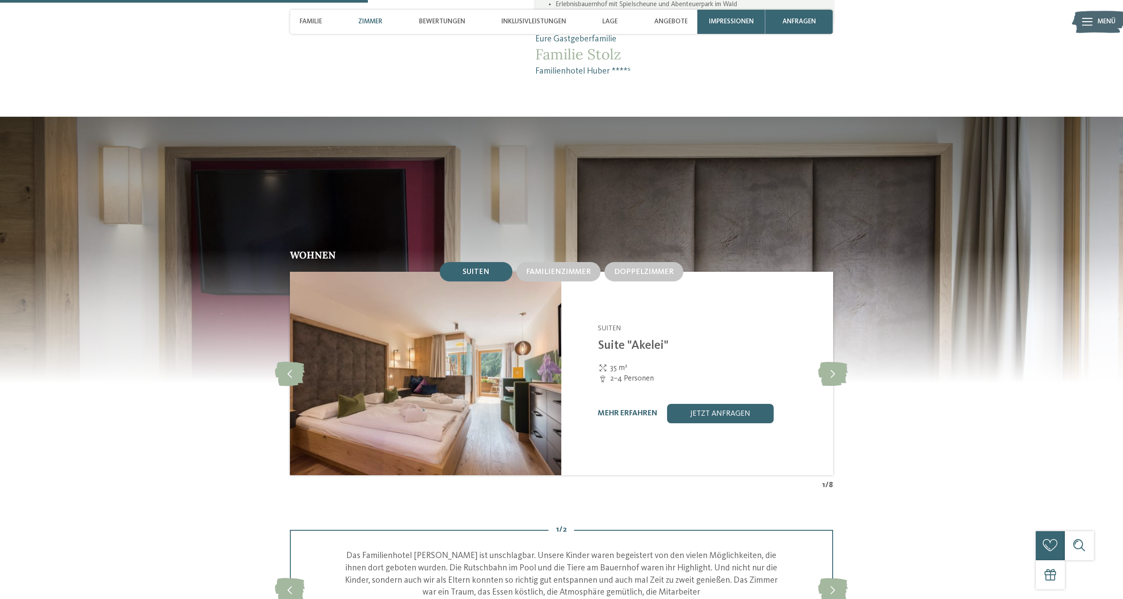
scroll to position [1385, 0]
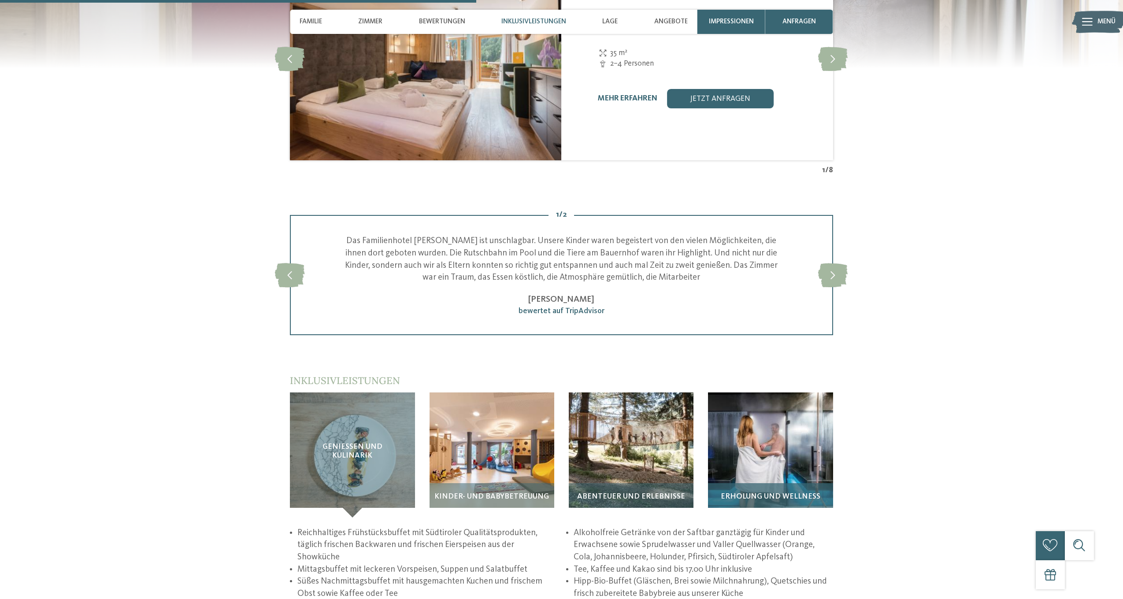
click at [762, 493] on span "Erholung und Wellness" at bounding box center [771, 497] width 100 height 8
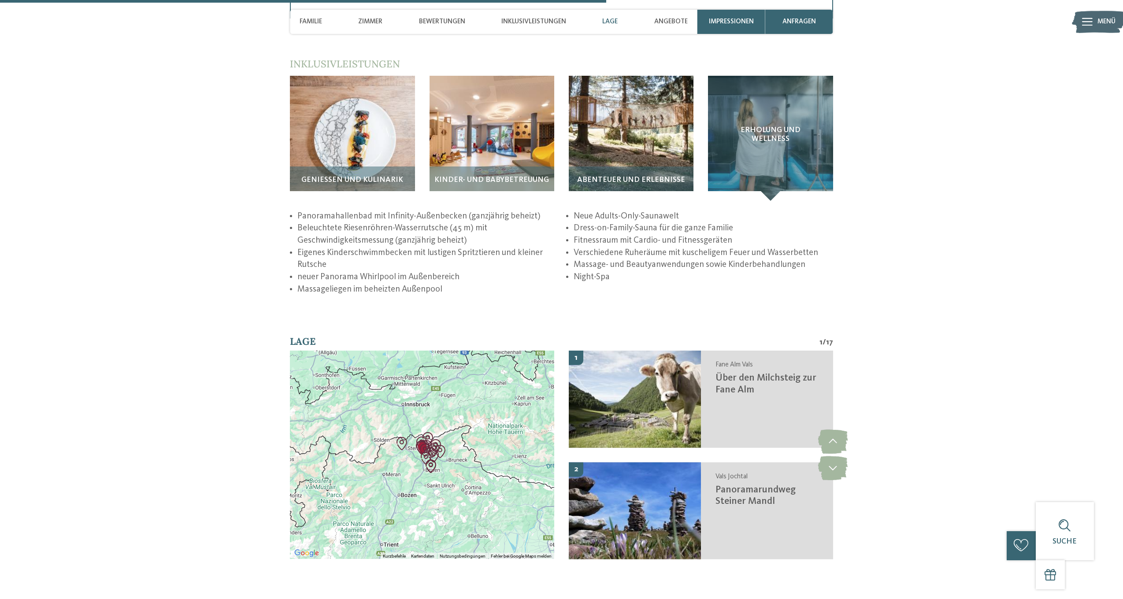
scroll to position [1660, 0]
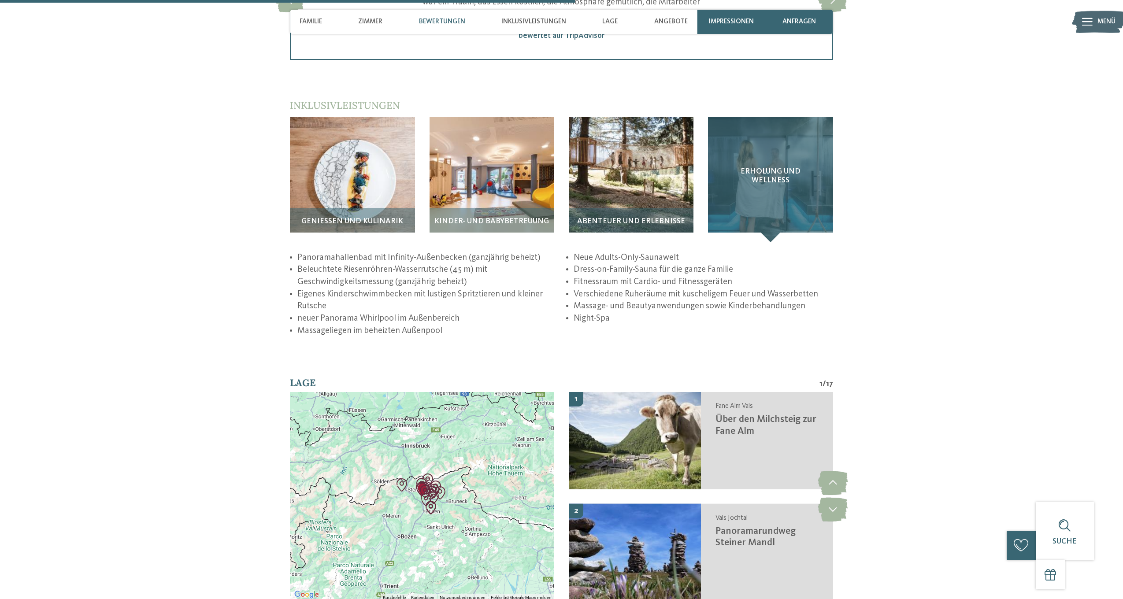
click at [777, 167] on span "Erholung und Wellness" at bounding box center [771, 175] width 86 height 17
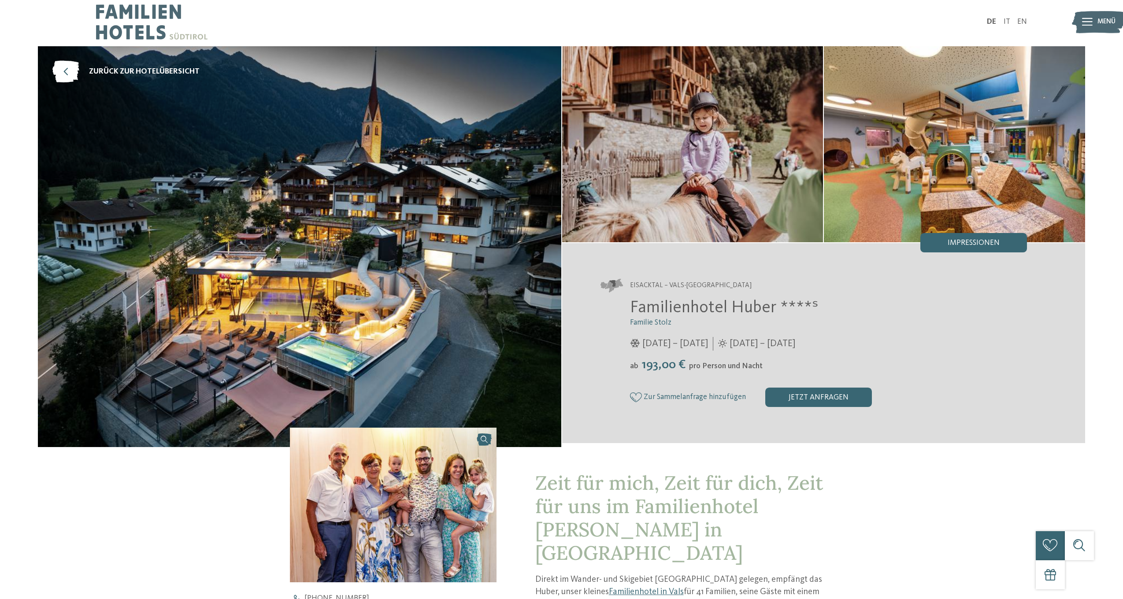
scroll to position [5, 0]
